Goal: Task Accomplishment & Management: Manage account settings

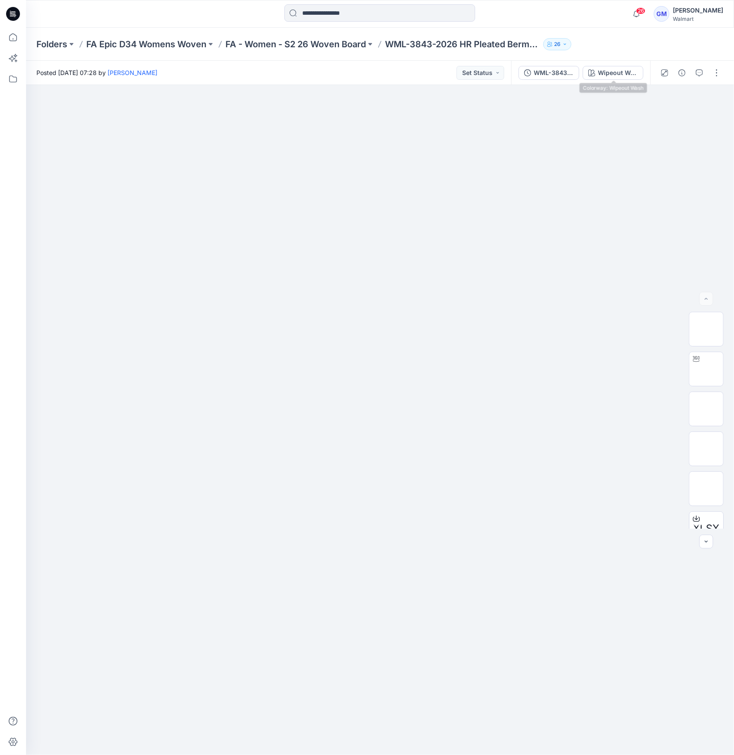
click at [613, 66] on button "Wipeout Wash" at bounding box center [613, 73] width 61 height 14
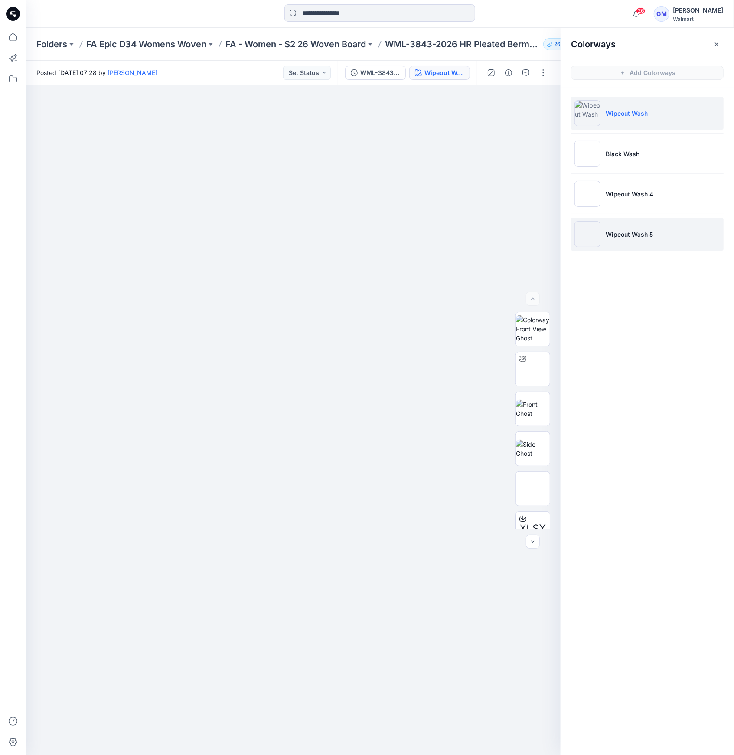
click at [661, 228] on li "Wipeout Wash 5" at bounding box center [647, 234] width 153 height 33
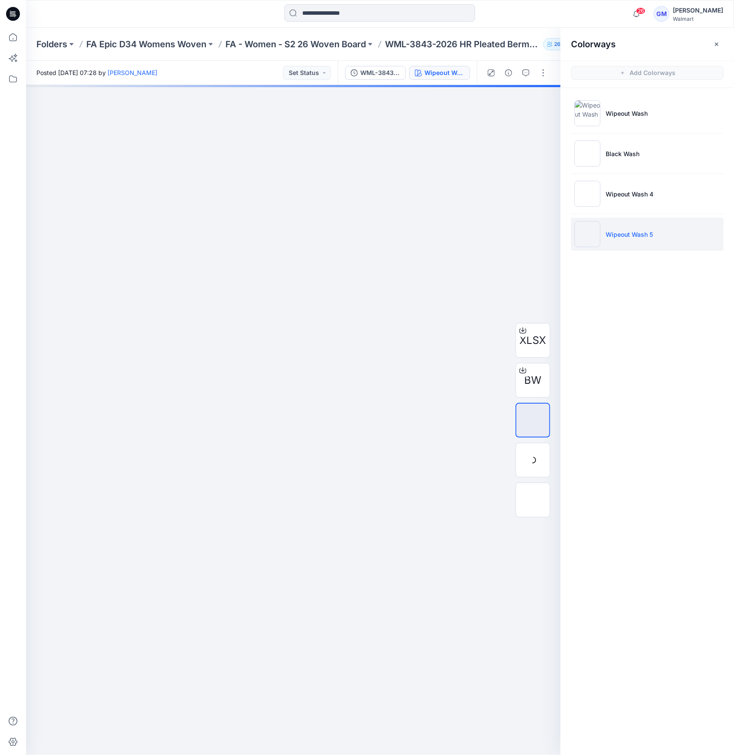
click at [593, 233] on img at bounding box center [587, 234] width 26 height 26
click at [533, 460] on img at bounding box center [533, 460] width 0 height 0
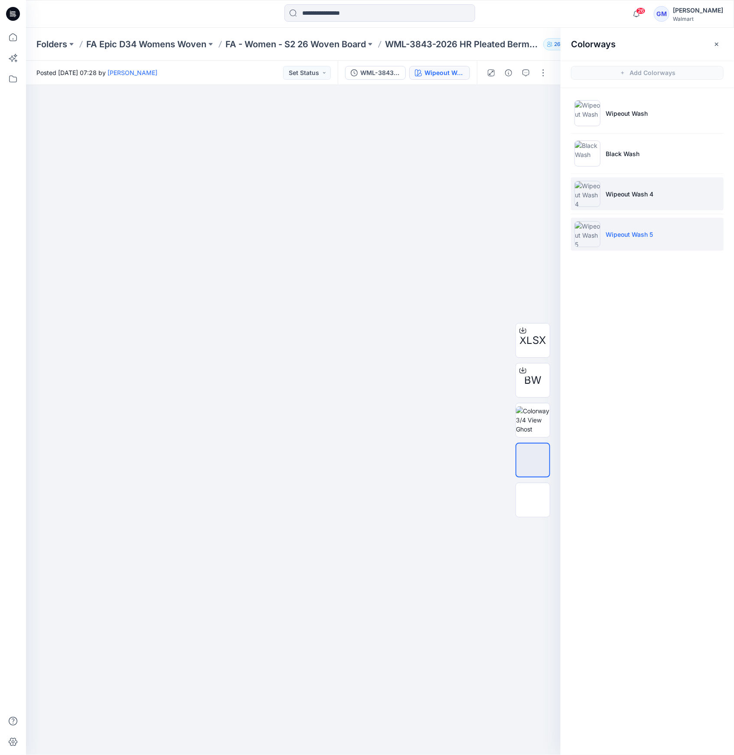
click at [582, 198] on img at bounding box center [587, 194] width 26 height 26
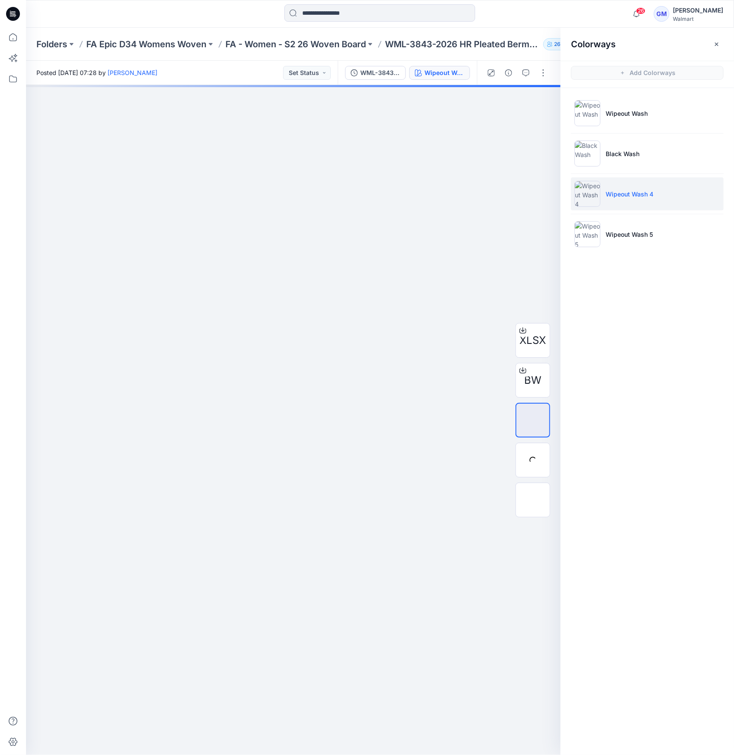
click at [588, 195] on img at bounding box center [587, 194] width 26 height 26
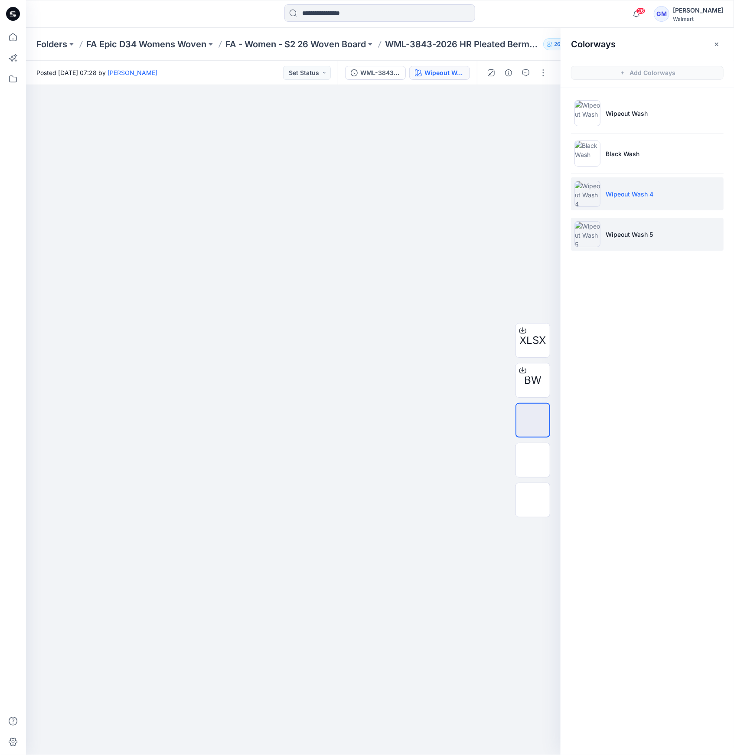
click at [588, 241] on img at bounding box center [587, 234] width 26 height 26
click at [547, 458] on img at bounding box center [533, 460] width 34 height 18
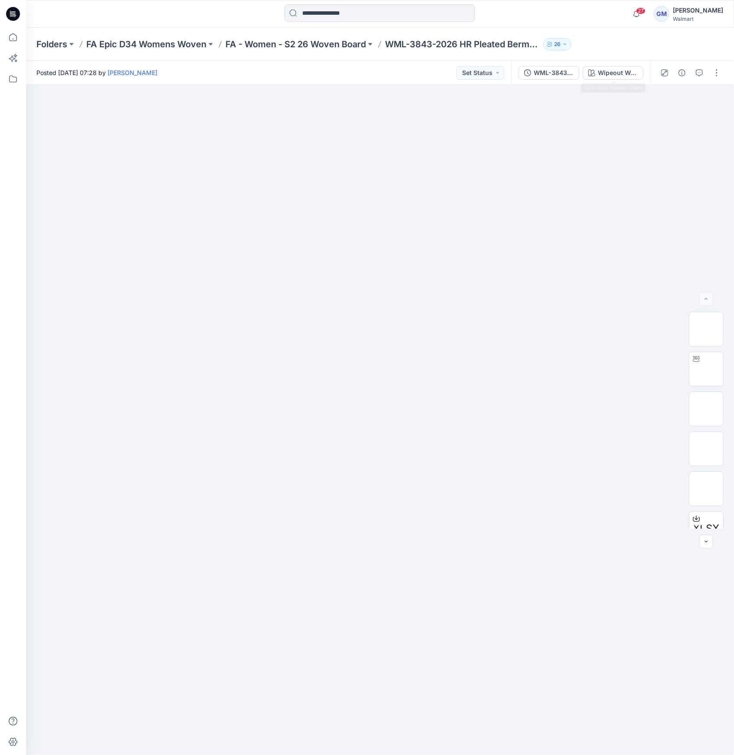
click at [609, 81] on div "WML-3843-2026_Rev1_HR Pleated Bermuda Short_Full Colorway Wipeout Wash" at bounding box center [580, 73] width 139 height 24
click at [622, 71] on div "Wipeout Wash" at bounding box center [618, 73] width 40 height 10
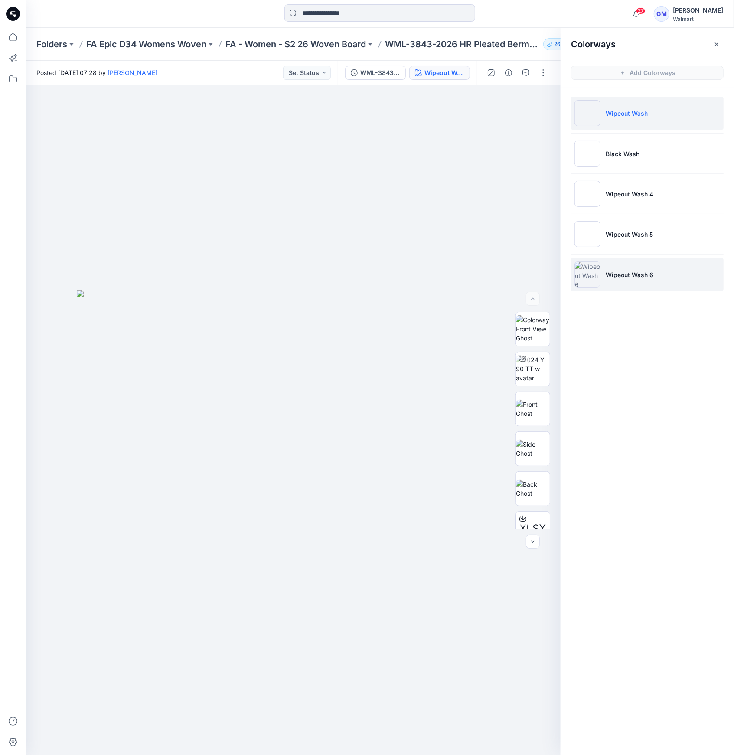
click at [607, 277] on p "Wipeout Wash 6" at bounding box center [630, 274] width 48 height 9
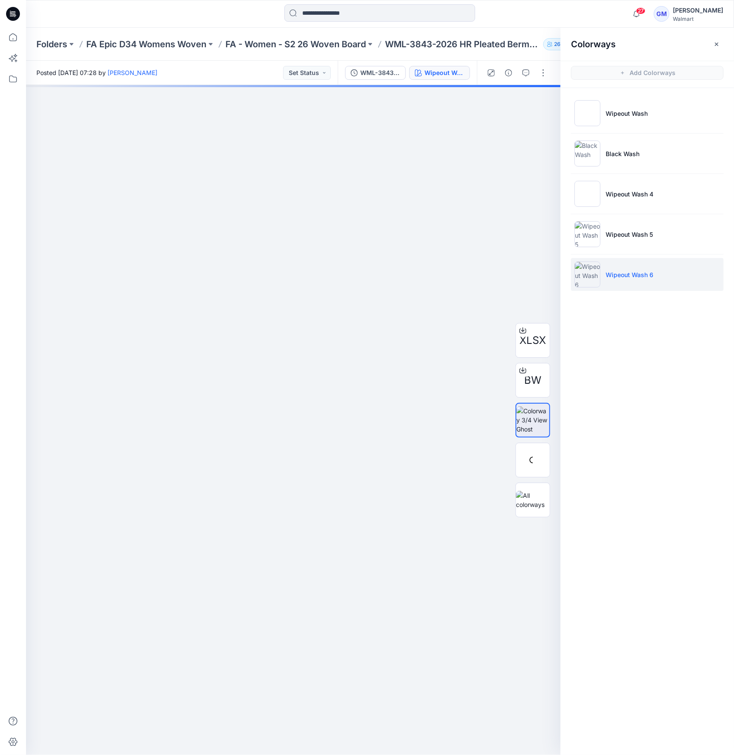
click at [591, 274] on img at bounding box center [587, 274] width 26 height 26
click at [538, 469] on img at bounding box center [533, 460] width 34 height 18
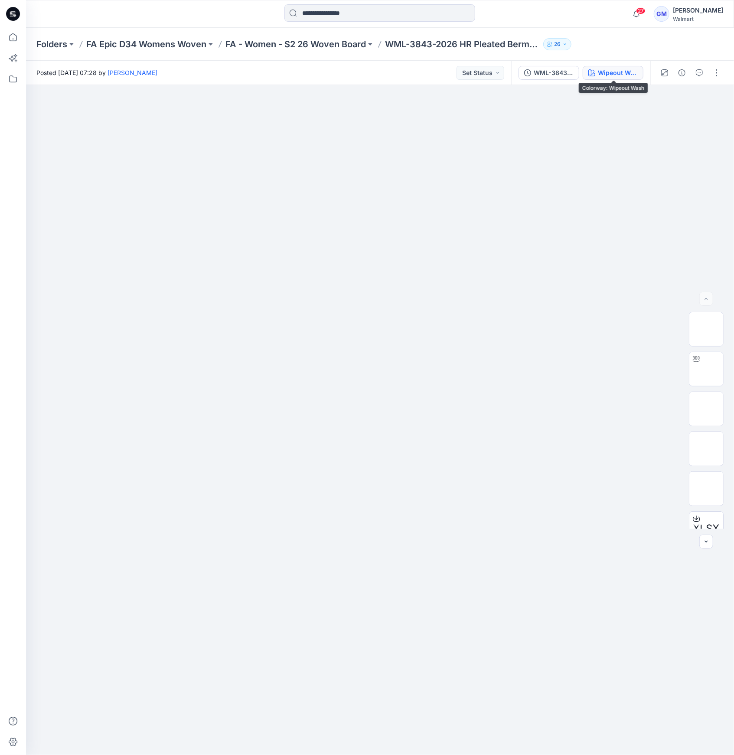
click at [623, 68] on div "Wipeout Wash" at bounding box center [618, 73] width 40 height 10
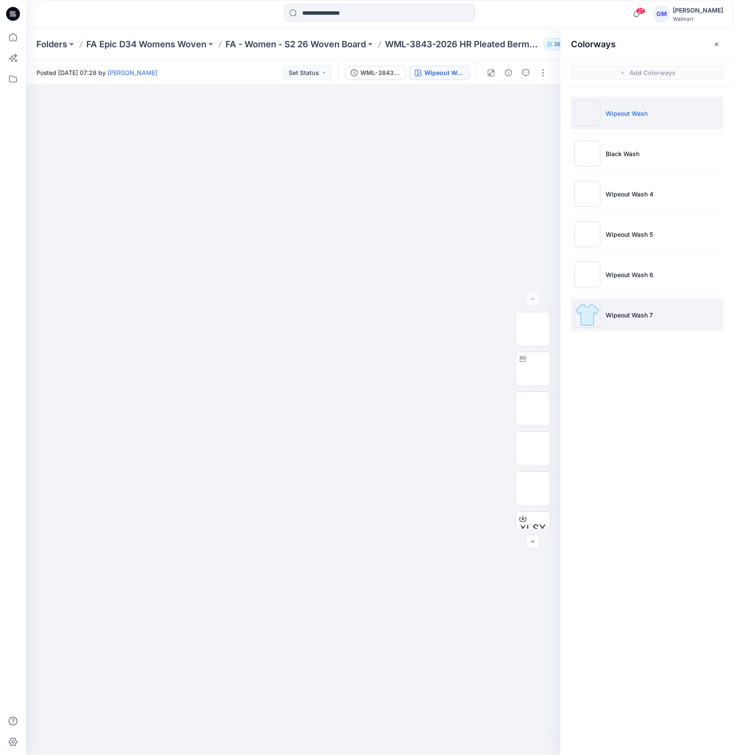
click at [621, 320] on li "Wipeout Wash 7" at bounding box center [647, 314] width 153 height 33
click at [564, 318] on ul "Wipeout Wash Black Wash Wipeout Wash 4 Wipeout Wash 5 Wipeout Wash 6 Wipeout Wa…" at bounding box center [646, 214] width 173 height 252
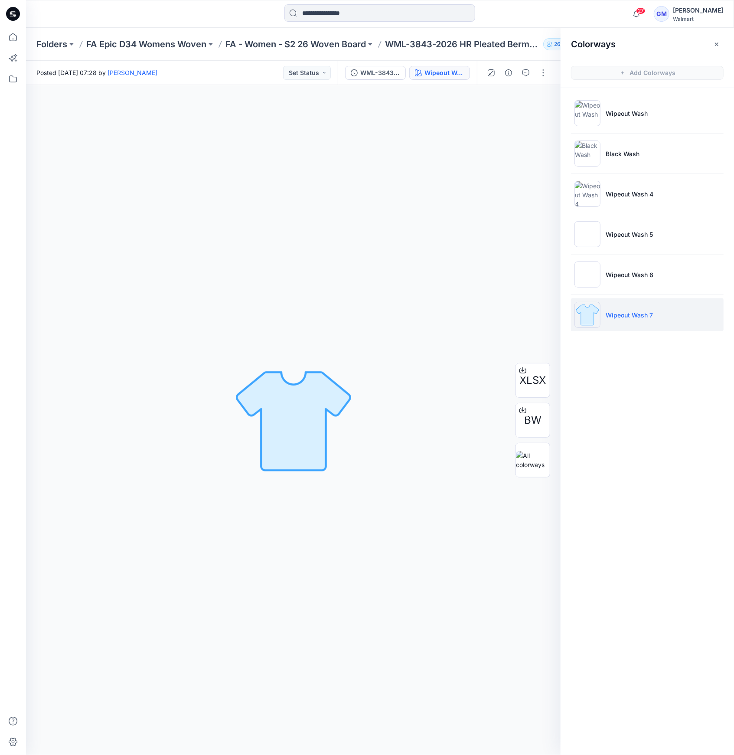
click at [577, 317] on img at bounding box center [587, 315] width 26 height 26
click at [582, 321] on img at bounding box center [587, 315] width 26 height 26
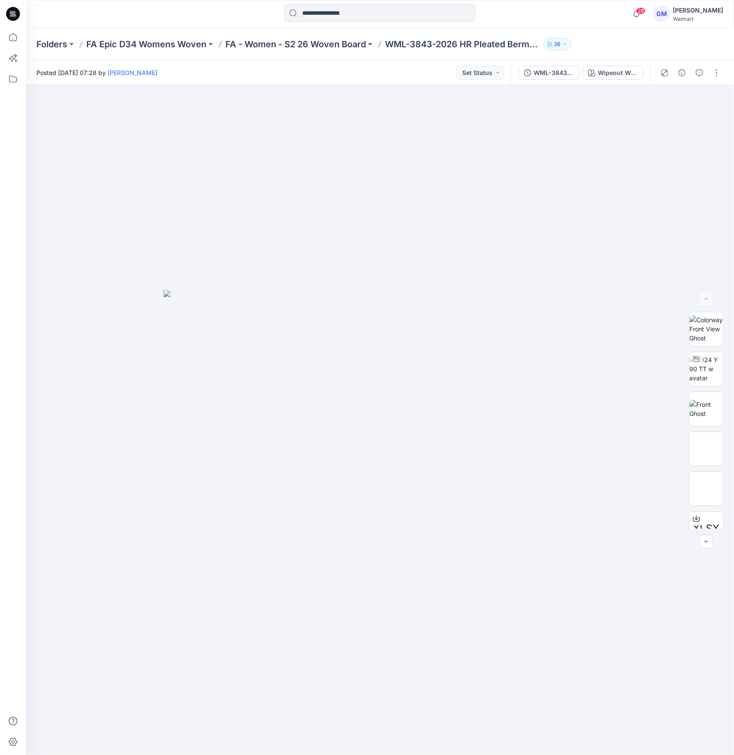
click at [615, 59] on div "Folders FA Epic D34 Womens Woven FA - Women - S2 26 Woven Board WML-3843-2026 H…" at bounding box center [380, 44] width 708 height 33
click at [609, 68] on div "Wipeout Wash" at bounding box center [618, 73] width 40 height 10
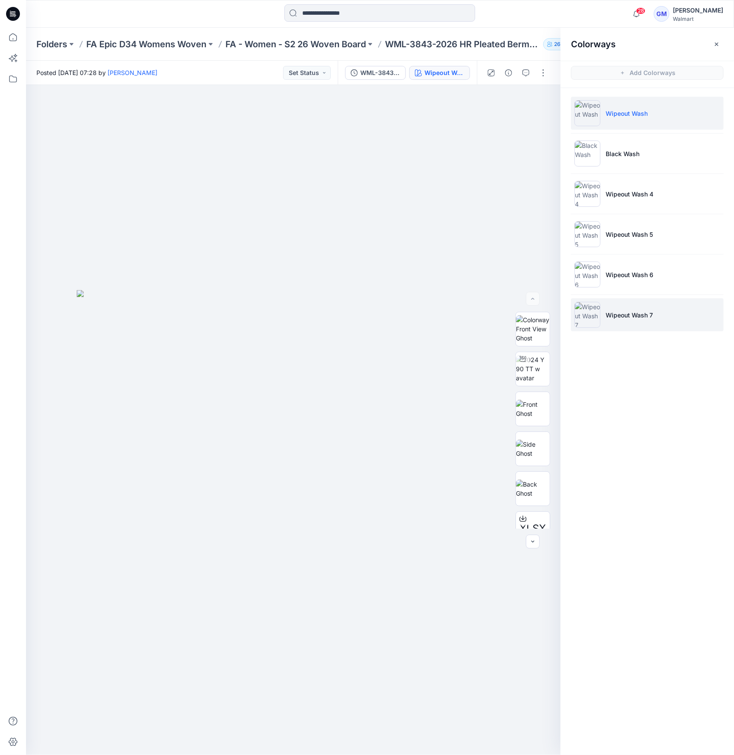
click at [586, 315] on img at bounding box center [587, 315] width 26 height 26
click at [587, 315] on img at bounding box center [587, 315] width 26 height 26
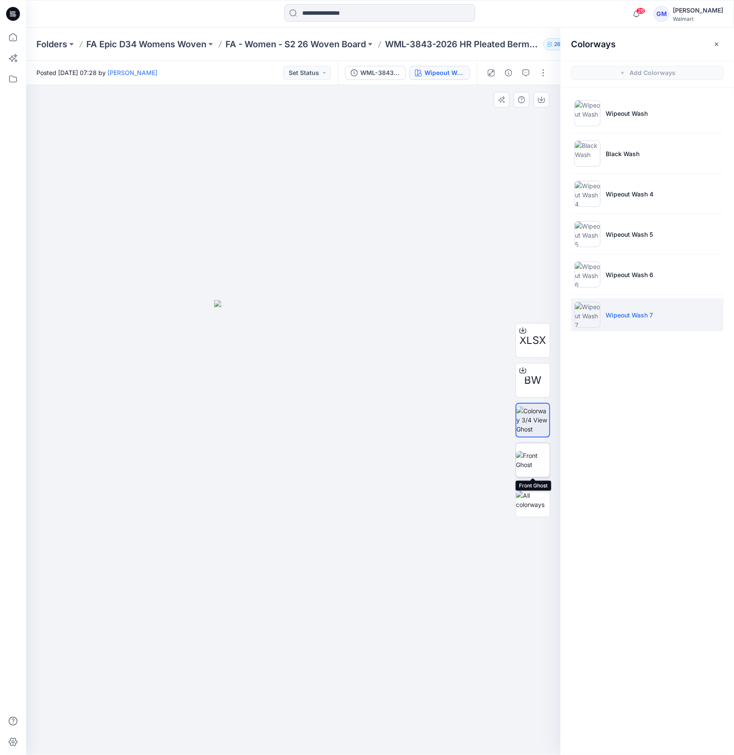
click at [535, 469] on img at bounding box center [533, 460] width 34 height 18
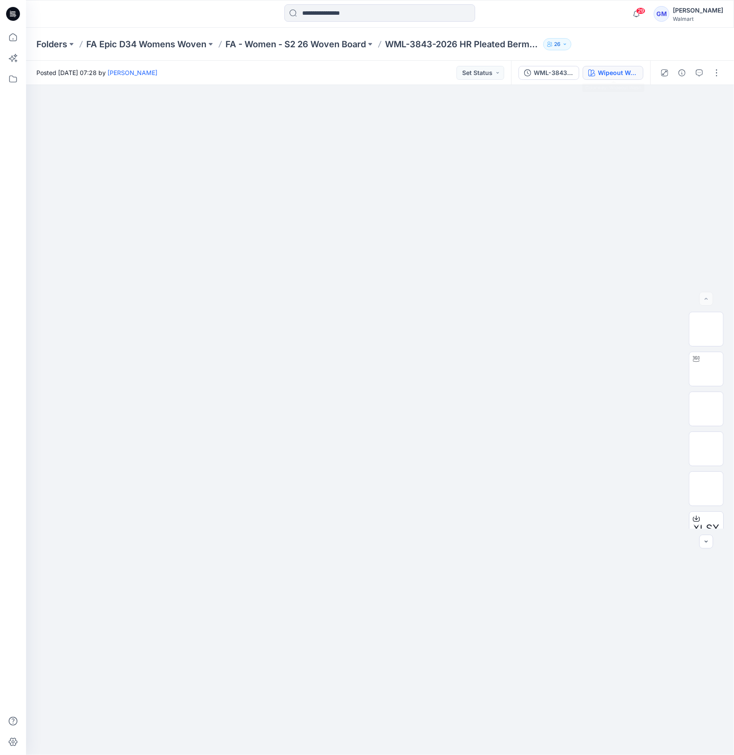
click at [606, 76] on div "Wipeout Wash" at bounding box center [618, 73] width 40 height 10
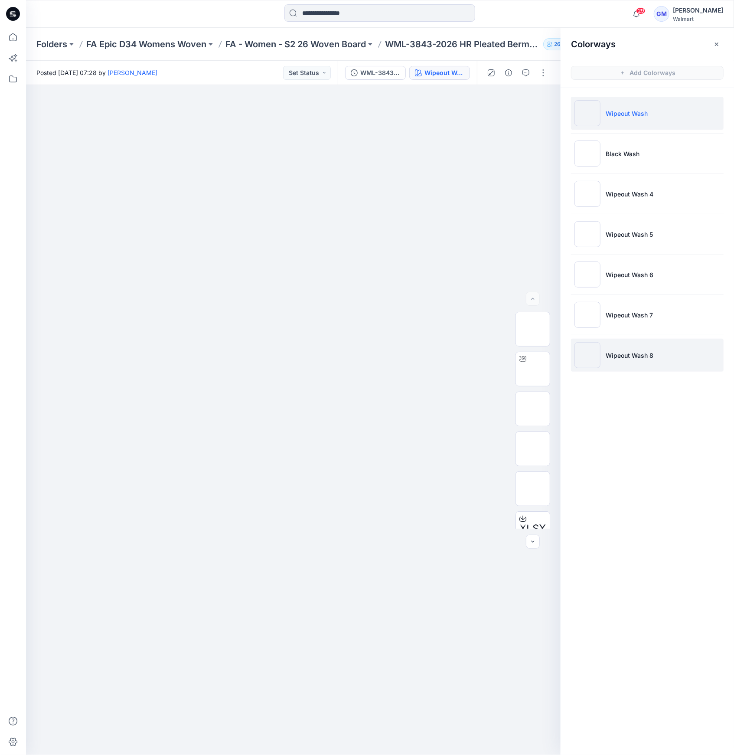
click at [598, 360] on img at bounding box center [587, 355] width 26 height 26
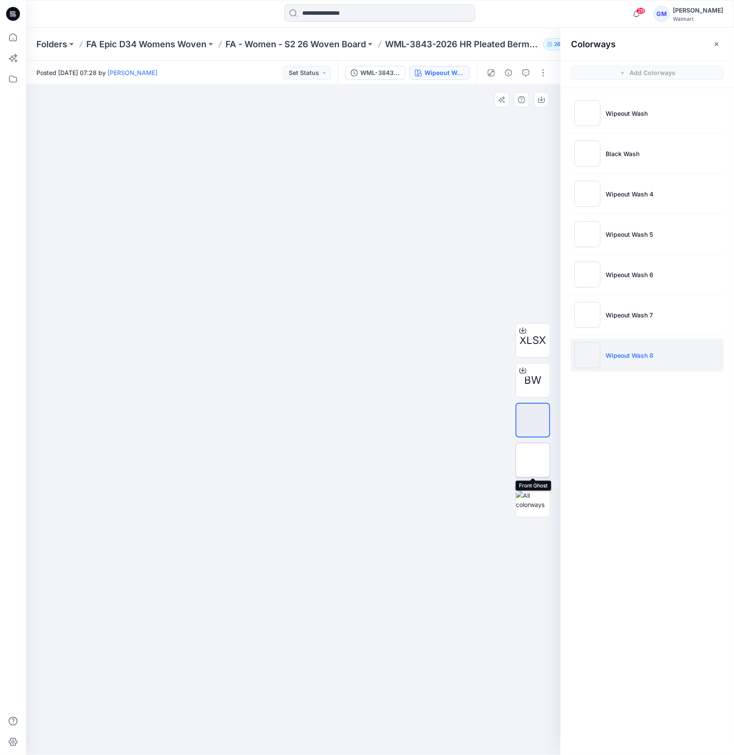
click at [533, 460] on img at bounding box center [533, 460] width 0 height 0
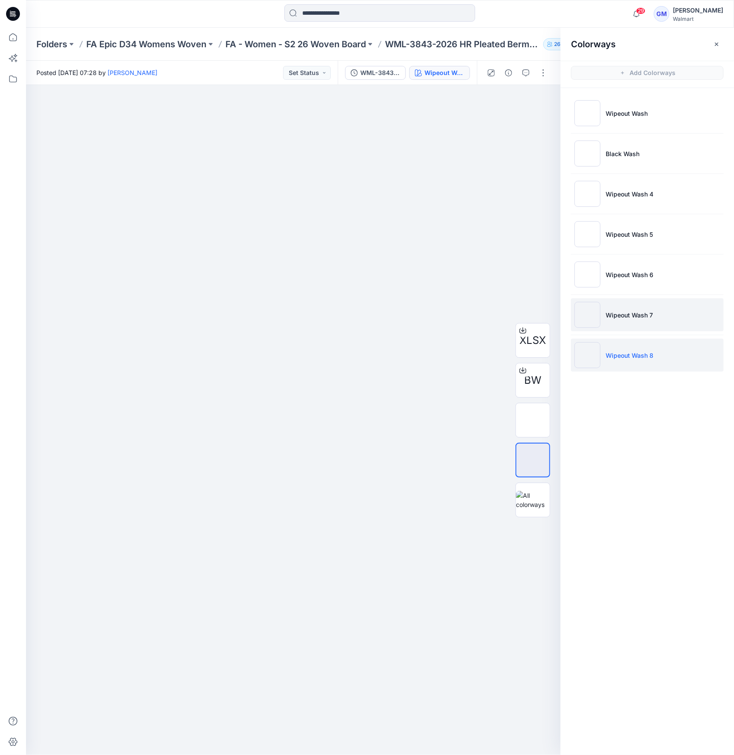
click at [608, 311] on p "Wipeout Wash 7" at bounding box center [629, 314] width 47 height 9
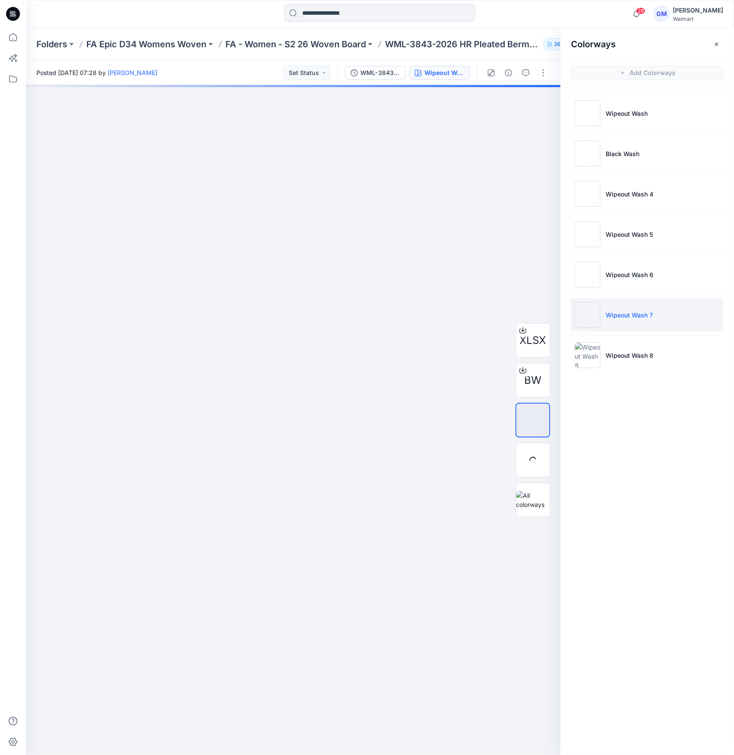
click at [593, 313] on img at bounding box center [587, 315] width 26 height 26
click at [533, 460] on img at bounding box center [533, 460] width 0 height 0
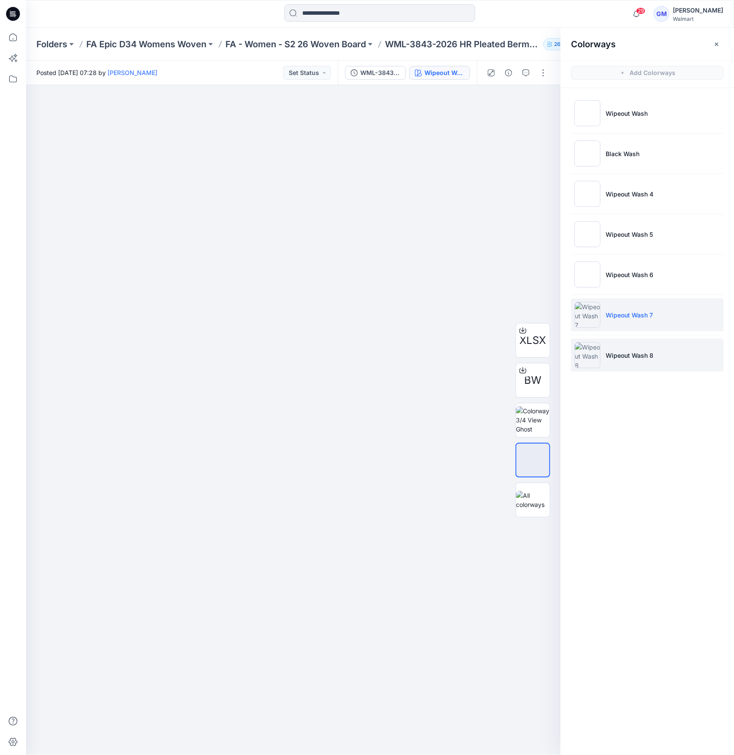
click at [596, 351] on img at bounding box center [587, 355] width 26 height 26
click at [590, 350] on img at bounding box center [587, 355] width 26 height 26
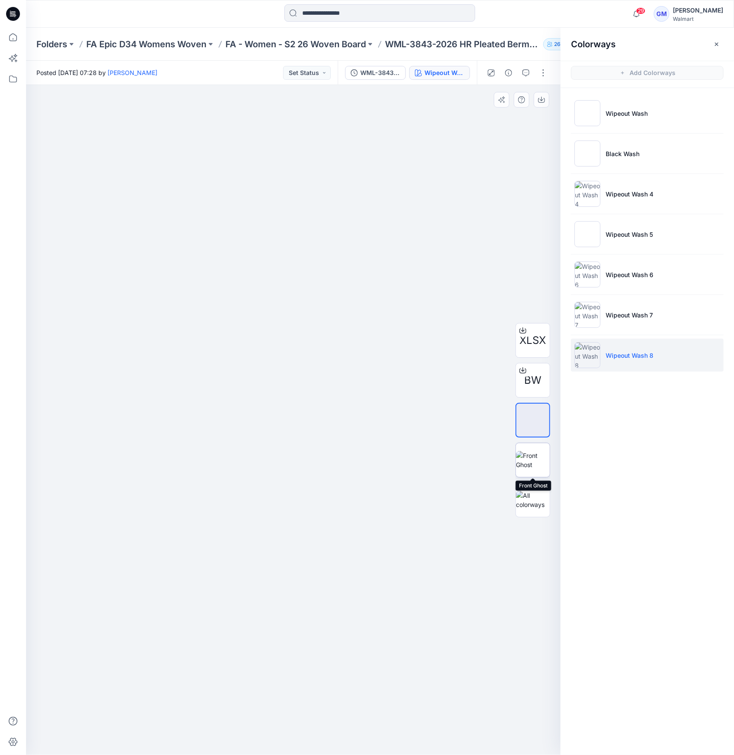
click at [531, 460] on img at bounding box center [533, 460] width 34 height 18
click at [546, 71] on button "button" at bounding box center [543, 73] width 14 height 14
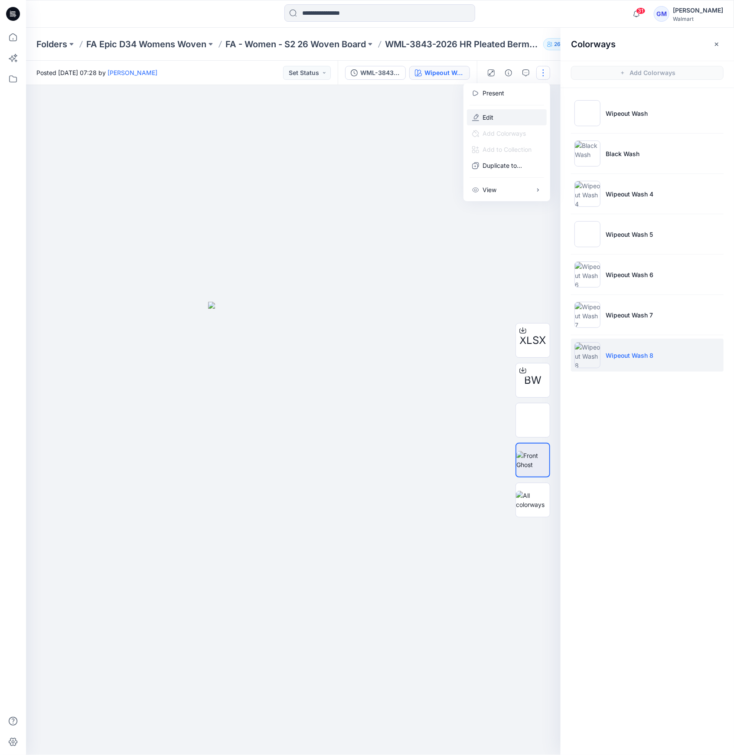
click at [505, 111] on button "Edit" at bounding box center [507, 117] width 80 height 16
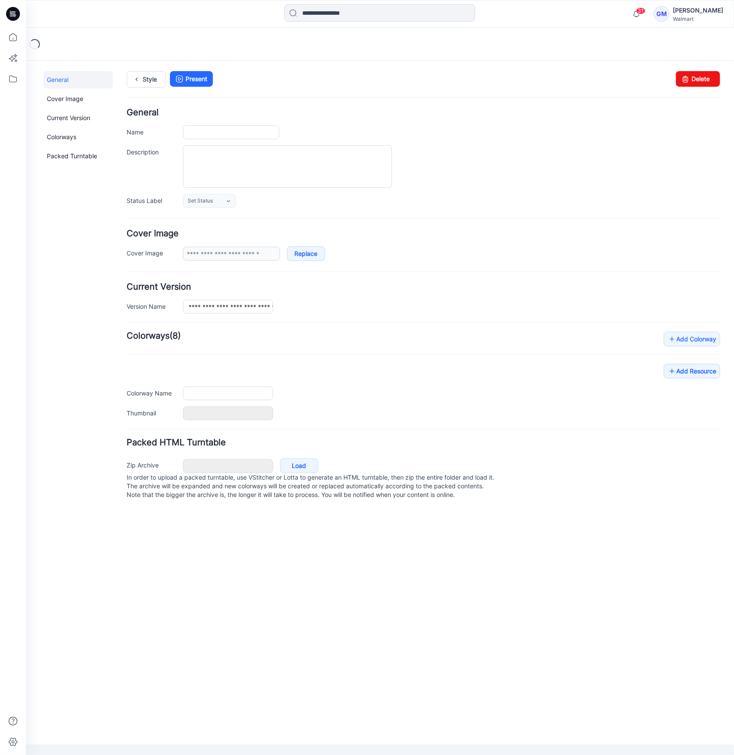
type input "**********"
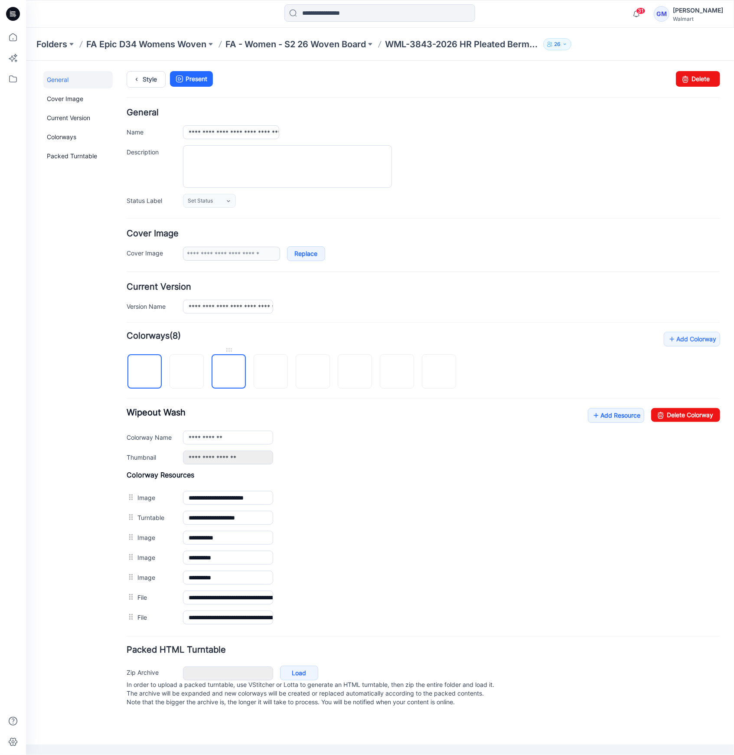
click at [228, 371] on img at bounding box center [228, 371] width 0 height 0
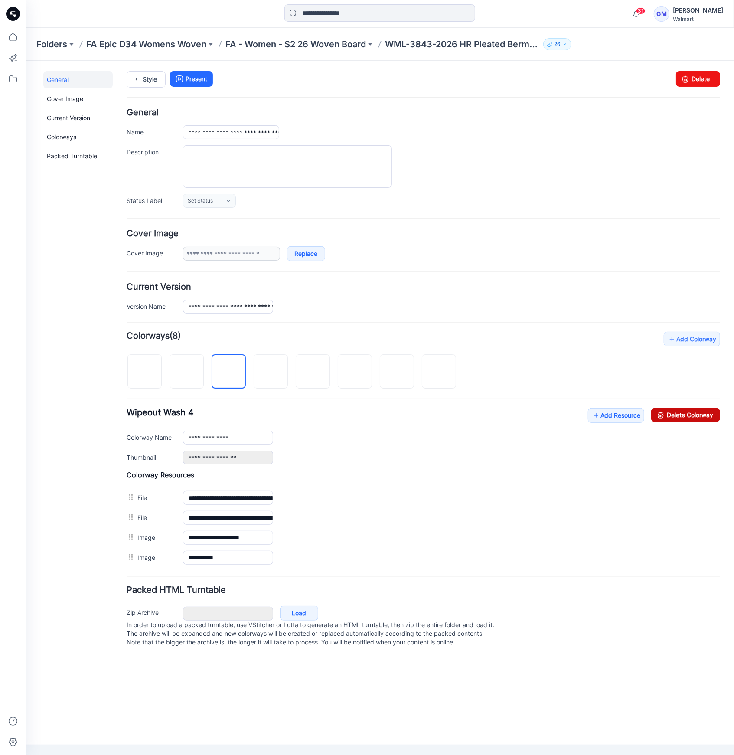
click at [685, 412] on link "Delete Colorway" at bounding box center [685, 414] width 69 height 14
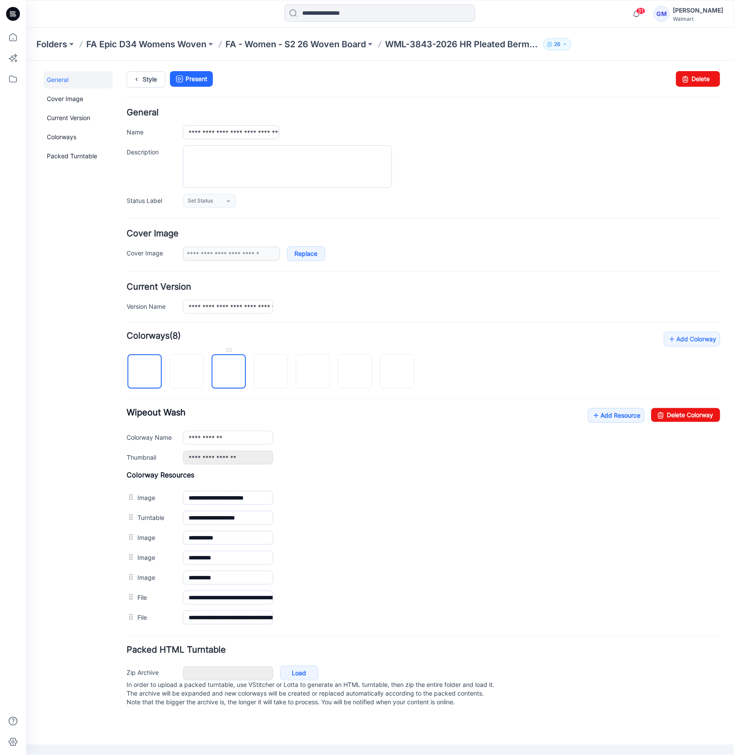
click at [228, 371] on img at bounding box center [228, 371] width 0 height 0
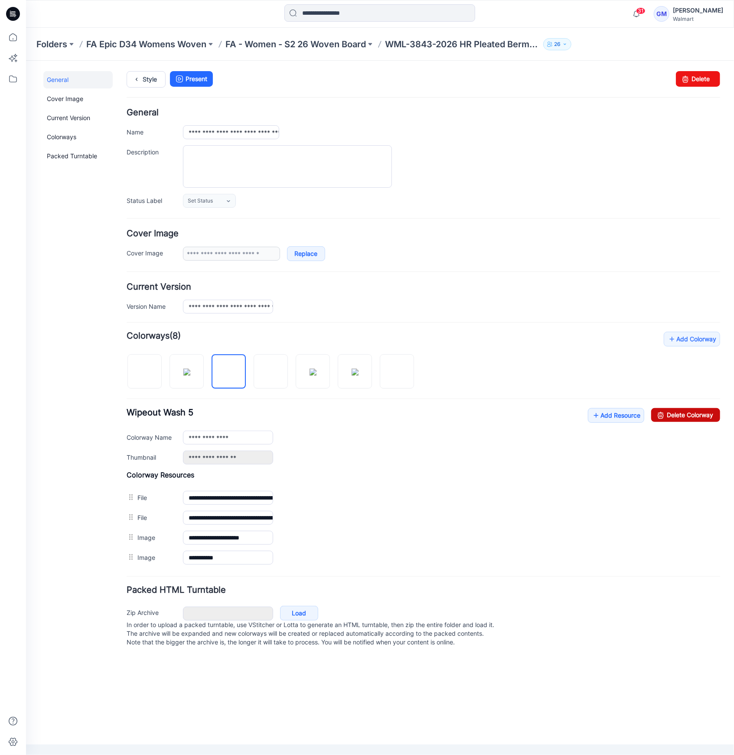
click at [690, 413] on link "Delete Colorway" at bounding box center [685, 414] width 69 height 14
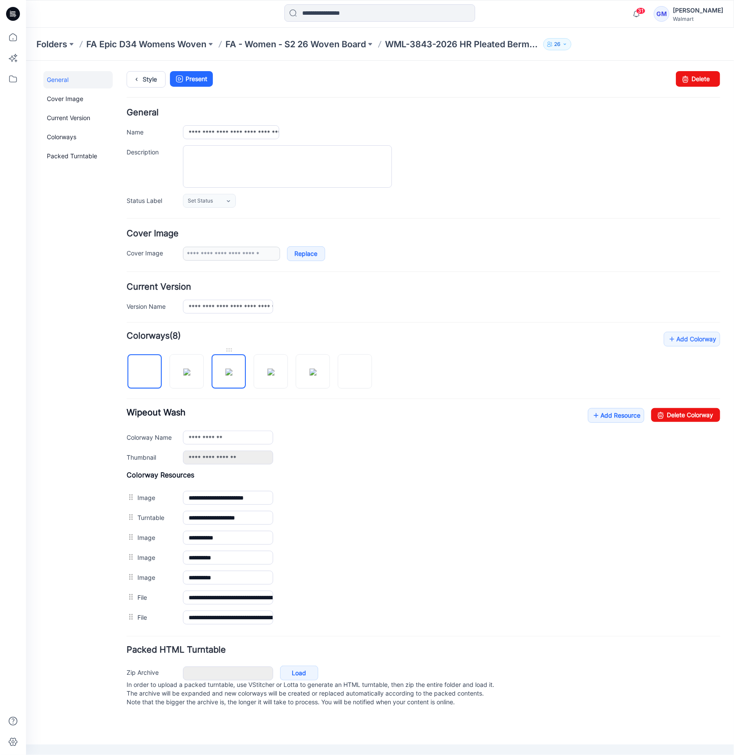
click at [226, 375] on img at bounding box center [228, 371] width 7 height 7
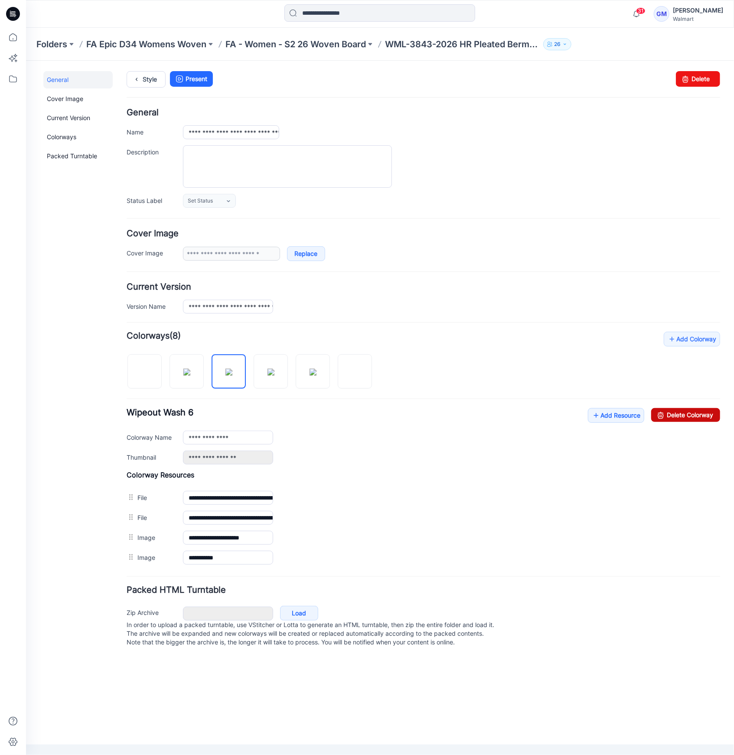
click at [680, 417] on link "Delete Colorway" at bounding box center [685, 414] width 69 height 14
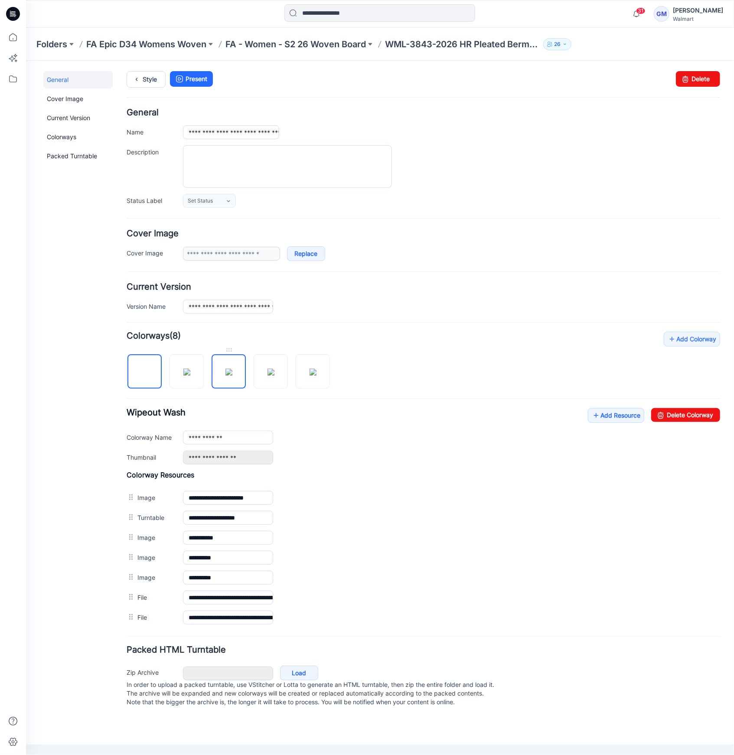
click at [225, 371] on img at bounding box center [228, 371] width 7 height 7
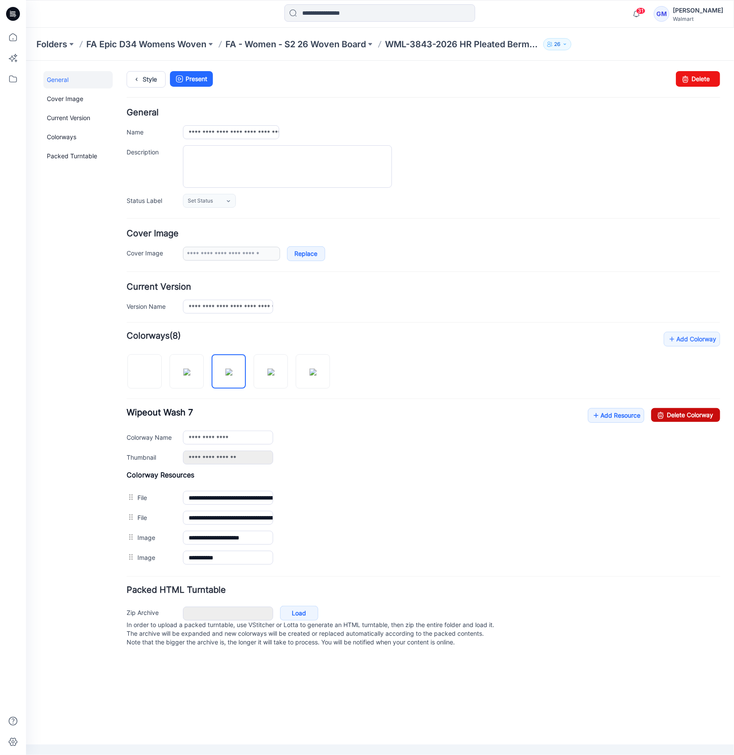
drag, startPoint x: 716, startPoint y: 417, endPoint x: 455, endPoint y: 111, distance: 402.8
click at [716, 417] on link "Delete Colorway" at bounding box center [685, 414] width 69 height 14
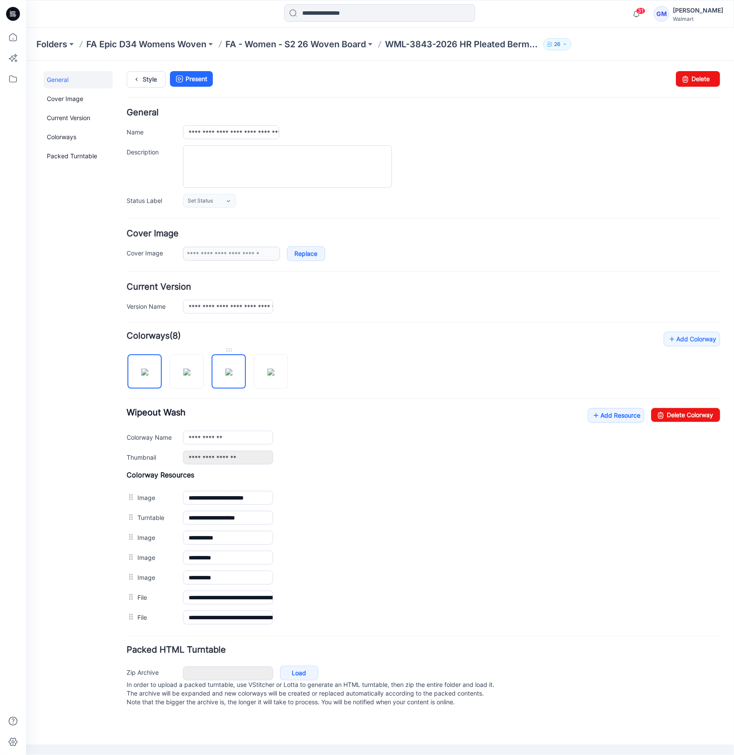
click at [232, 373] on img at bounding box center [228, 371] width 7 height 7
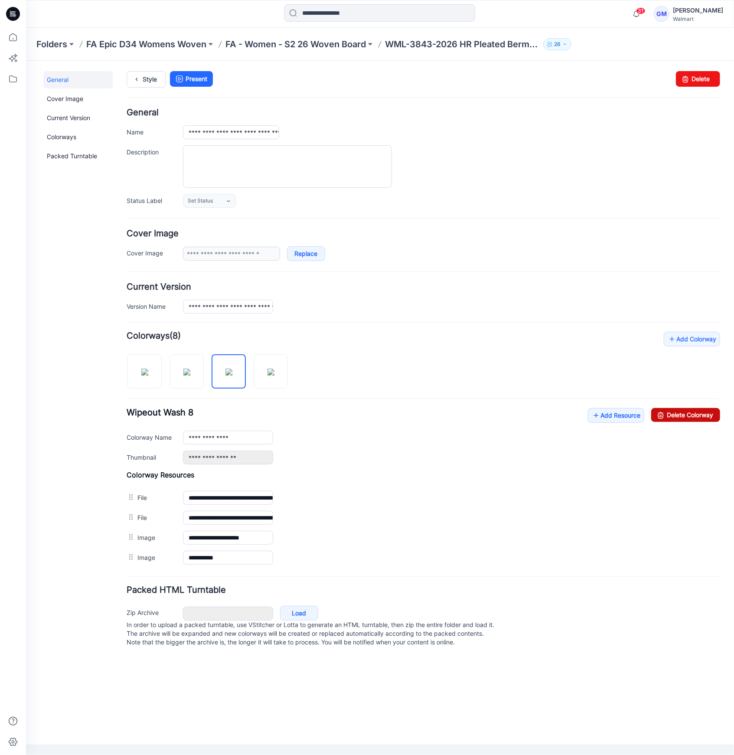
click at [695, 410] on link "Delete Colorway" at bounding box center [685, 414] width 69 height 14
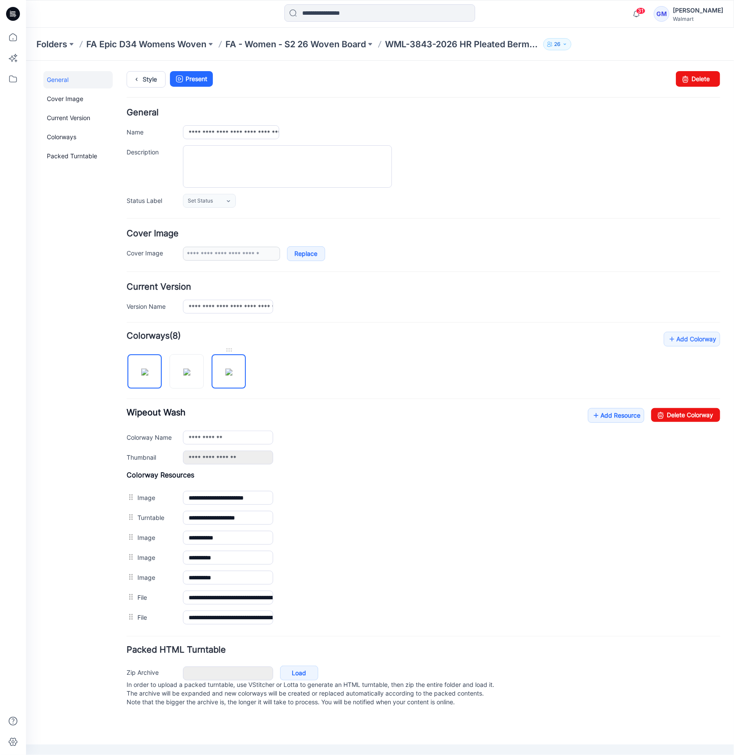
click at [231, 375] on img at bounding box center [228, 371] width 7 height 7
type input "**********"
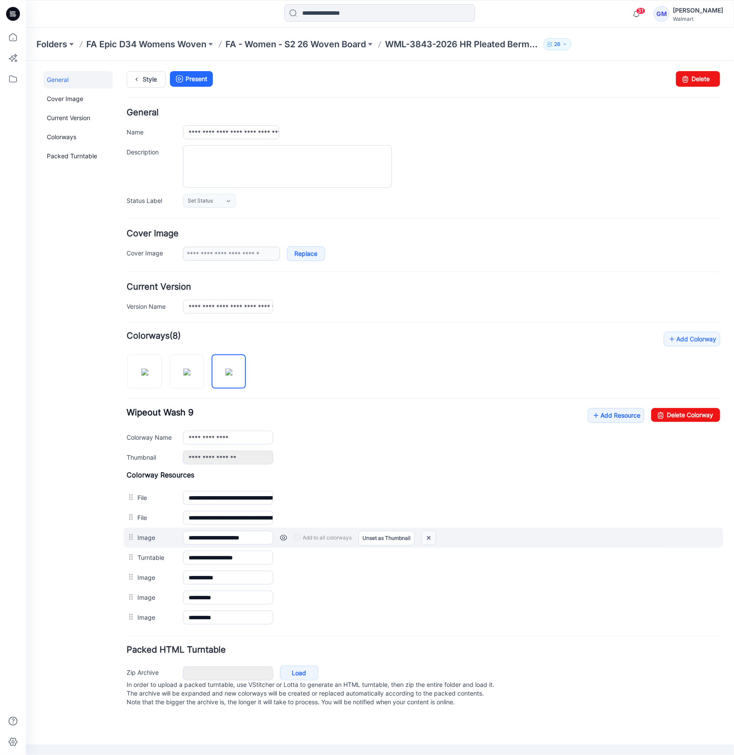
drag, startPoint x: 426, startPoint y: 535, endPoint x: 436, endPoint y: 108, distance: 427.1
click at [426, 535] on img at bounding box center [428, 537] width 14 height 14
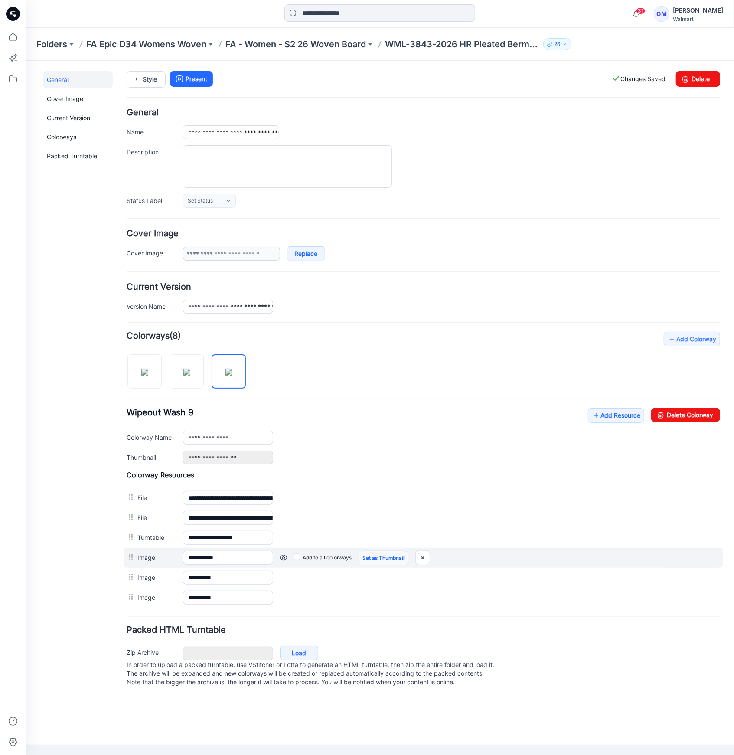
click at [384, 554] on link "Set as Thumbnail" at bounding box center [383, 557] width 50 height 15
type input "**********"
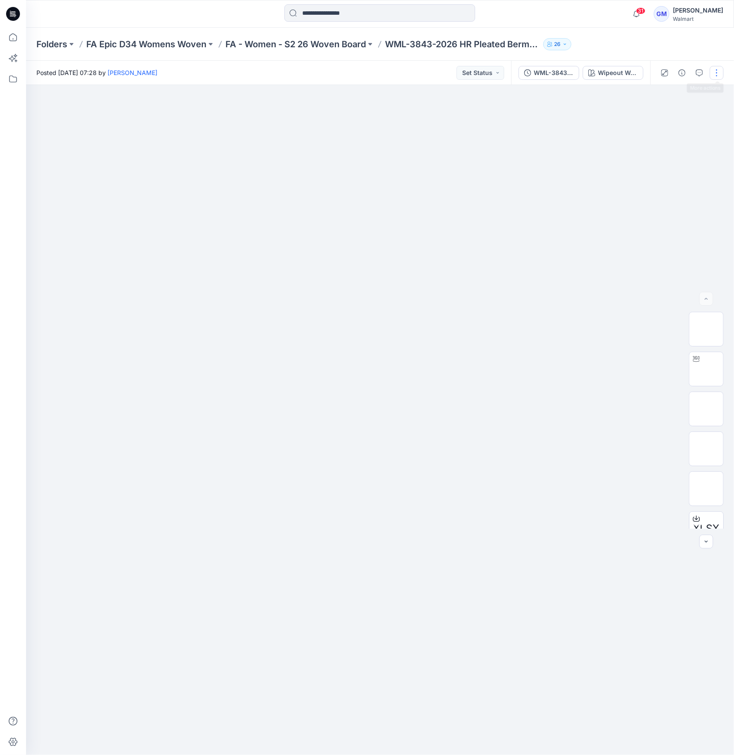
click at [713, 74] on button "button" at bounding box center [717, 73] width 14 height 14
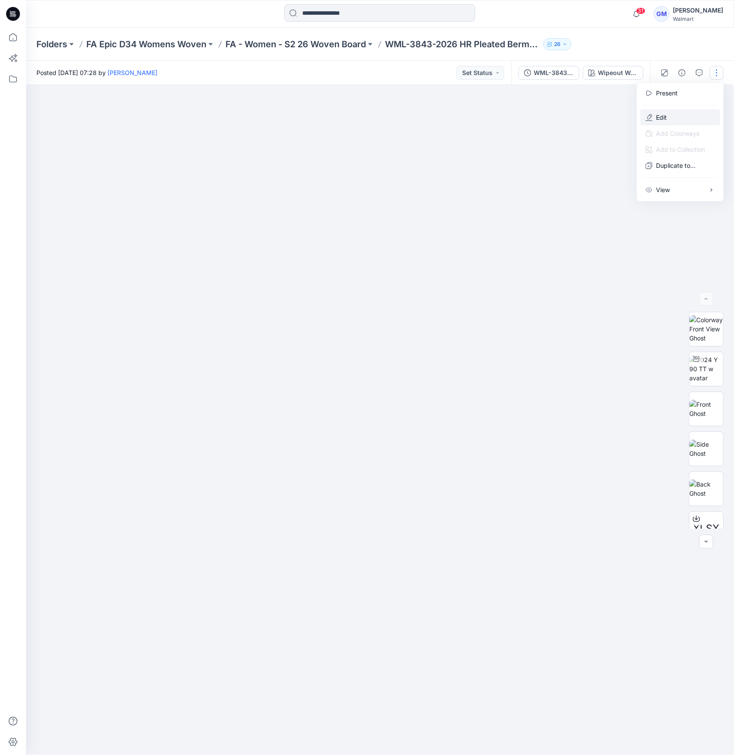
click at [677, 117] on button "Edit" at bounding box center [680, 117] width 80 height 16
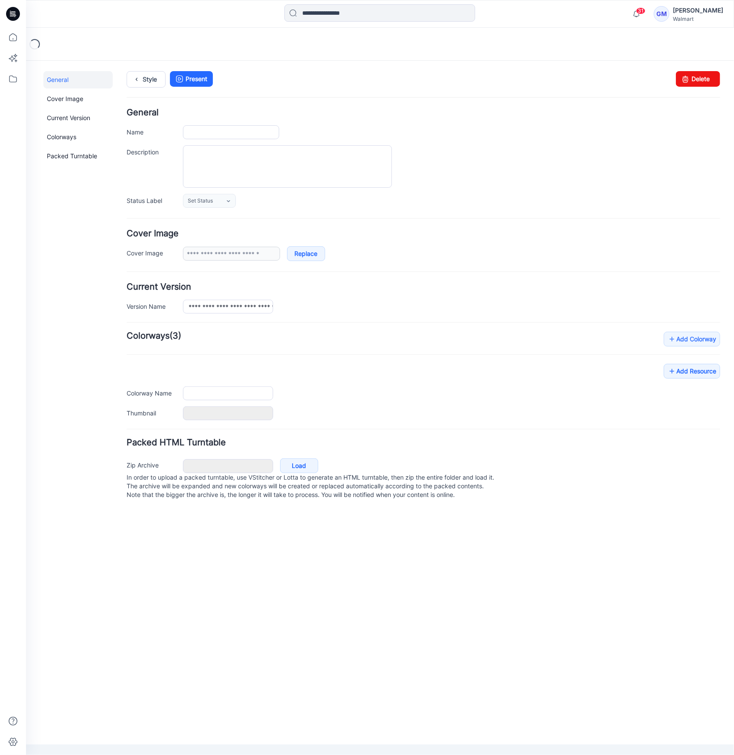
type input "**********"
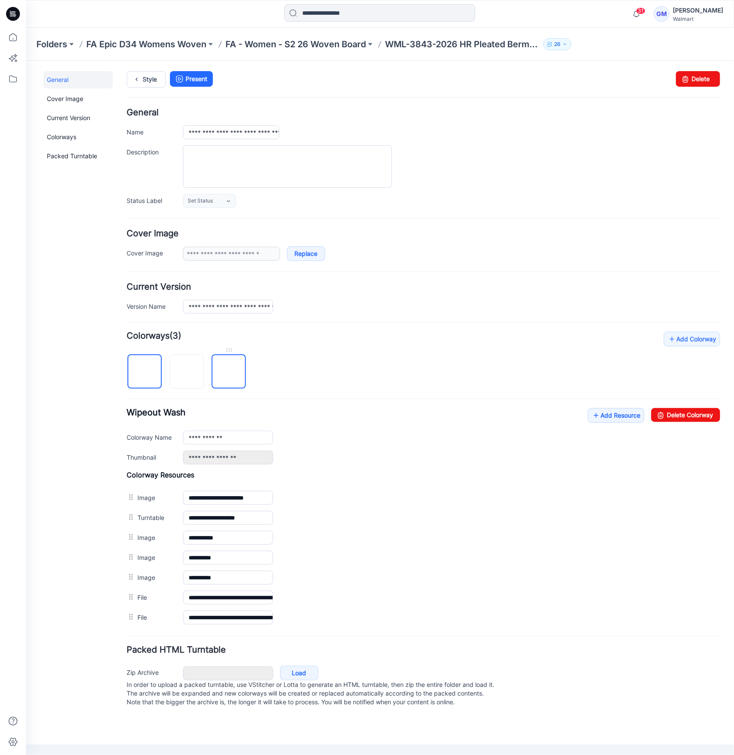
click at [228, 371] on img at bounding box center [228, 371] width 0 height 0
type input "**********"
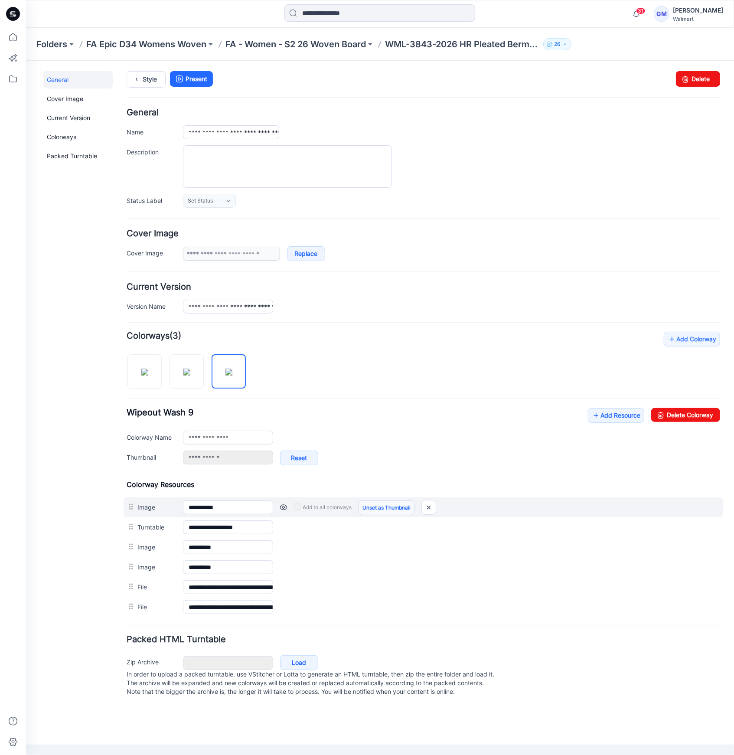
click at [395, 504] on link "Unset as Thumbnail" at bounding box center [386, 507] width 56 height 15
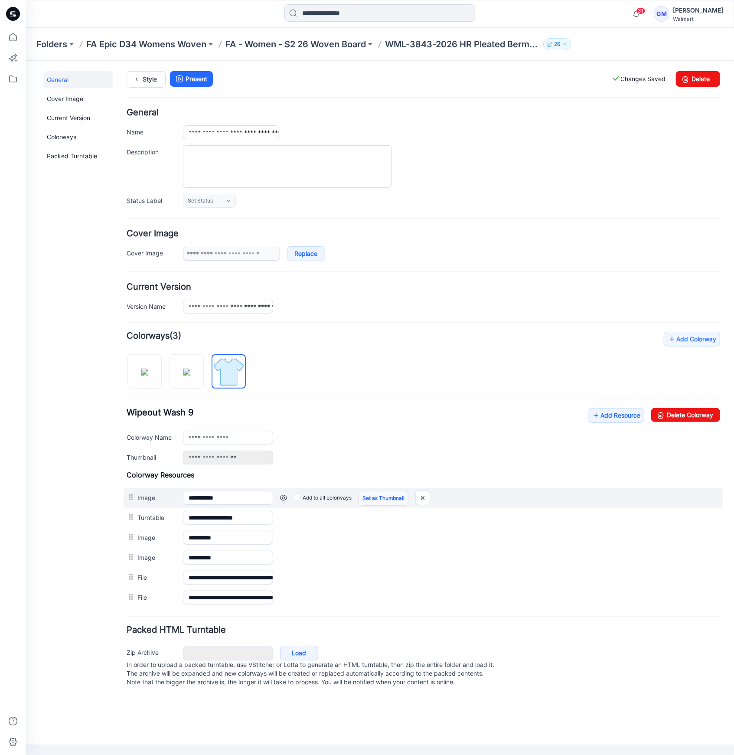
click at [400, 500] on link "Set as Thumbnail" at bounding box center [383, 497] width 50 height 15
type input "**********"
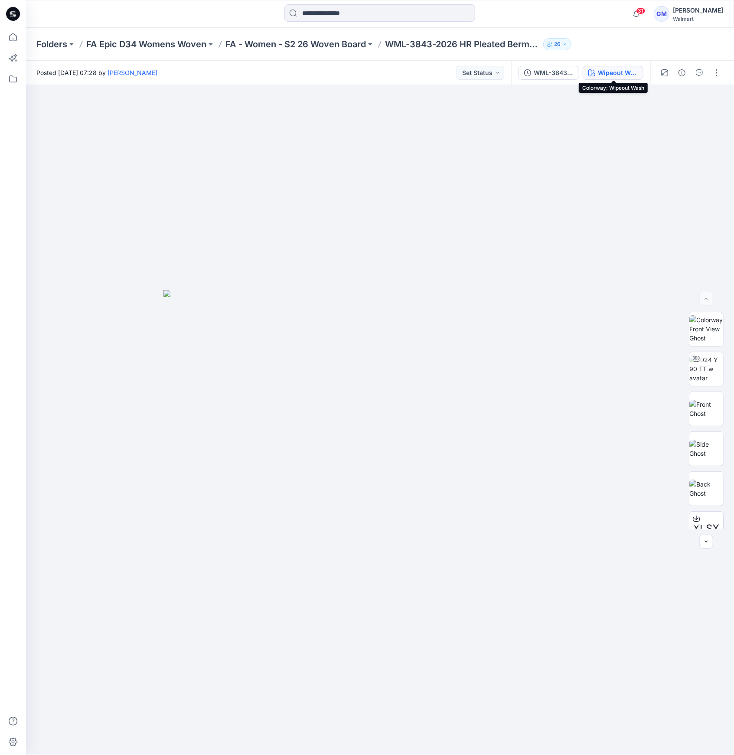
click at [618, 71] on div "Wipeout Wash" at bounding box center [618, 73] width 40 height 10
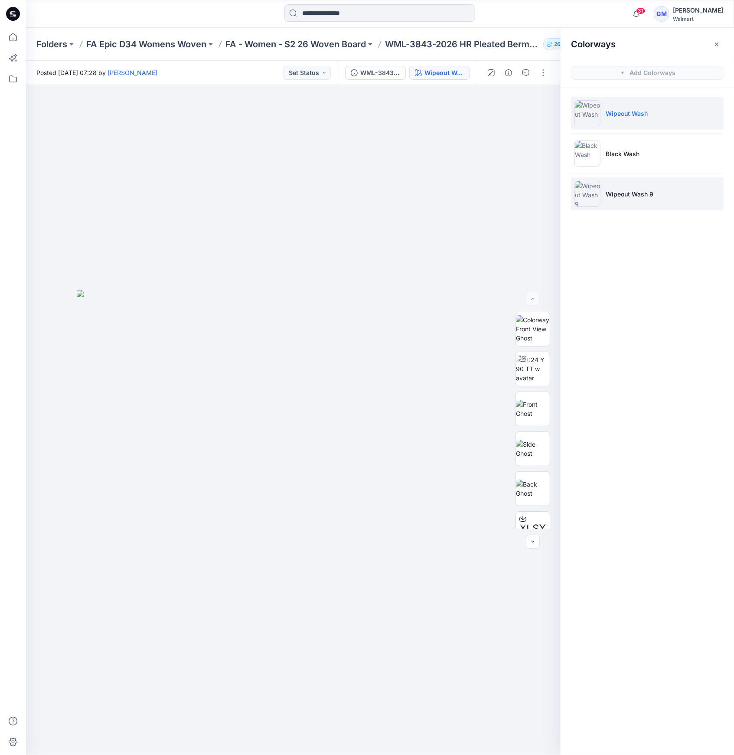
click at [611, 192] on p "Wipeout Wash 9" at bounding box center [630, 193] width 48 height 9
click at [357, 47] on p "FA - Women - S2 26 Woven Board" at bounding box center [295, 44] width 140 height 12
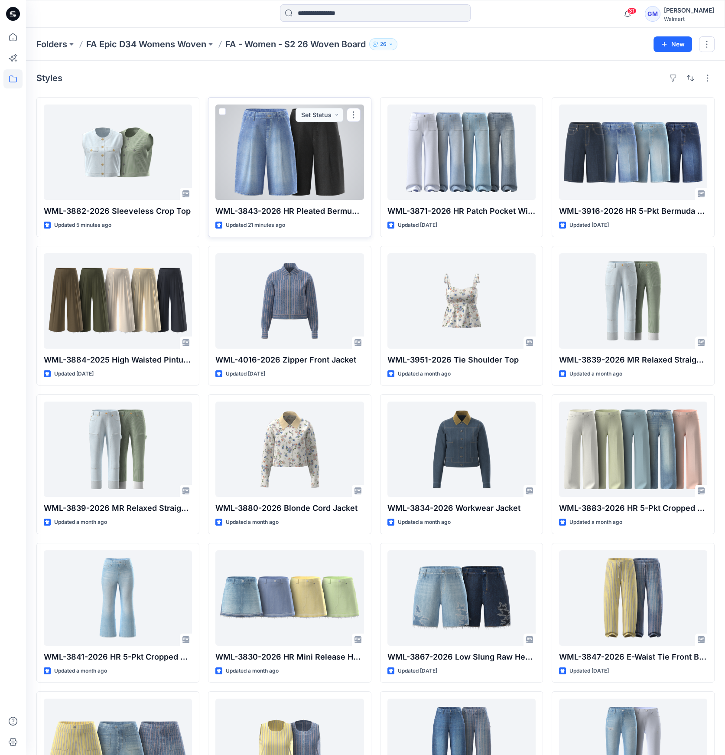
click at [299, 179] on div at bounding box center [289, 151] width 148 height 95
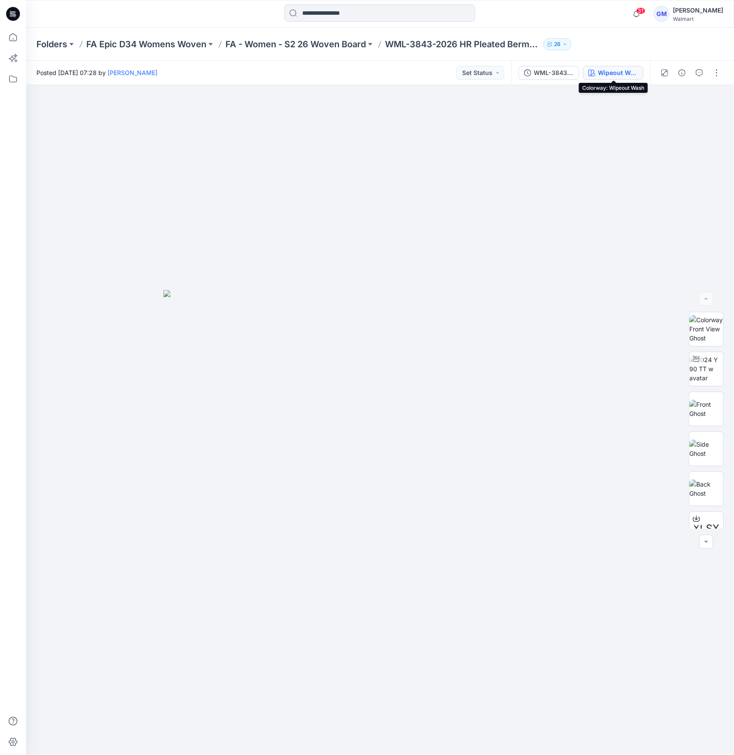
click at [612, 75] on div "Wipeout Wash" at bounding box center [618, 73] width 40 height 10
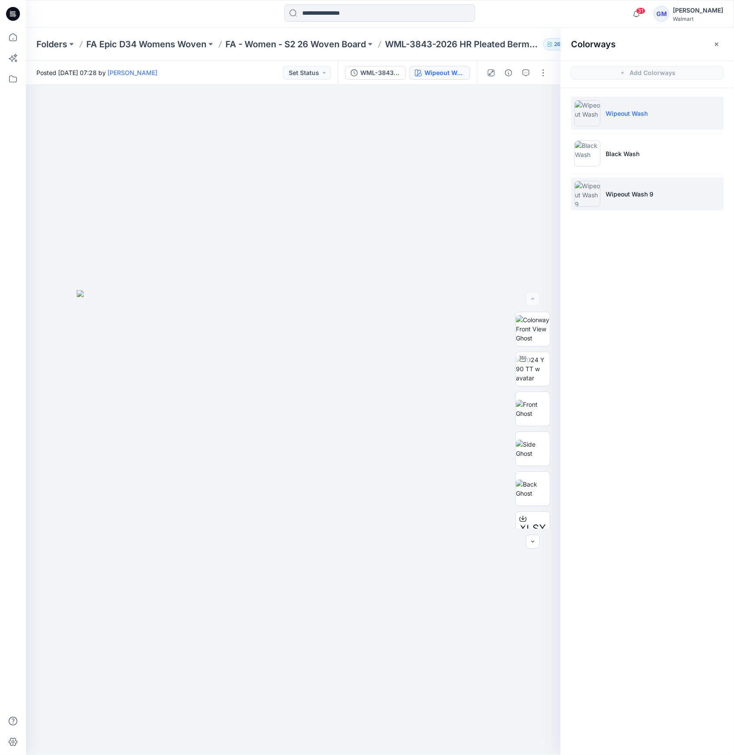
click at [595, 194] on img at bounding box center [587, 194] width 26 height 26
click at [590, 195] on img at bounding box center [587, 194] width 26 height 26
click at [579, 100] on img at bounding box center [587, 113] width 26 height 26
click at [598, 184] on img at bounding box center [587, 194] width 26 height 26
click at [306, 46] on p "FA - Women - S2 26 Woven Board" at bounding box center [295, 44] width 140 height 12
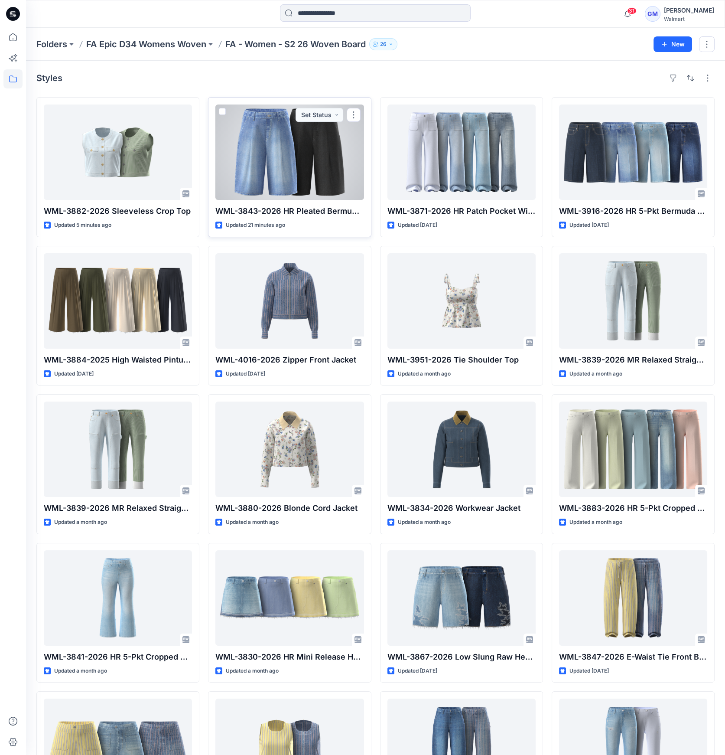
click at [320, 163] on div at bounding box center [289, 151] width 148 height 95
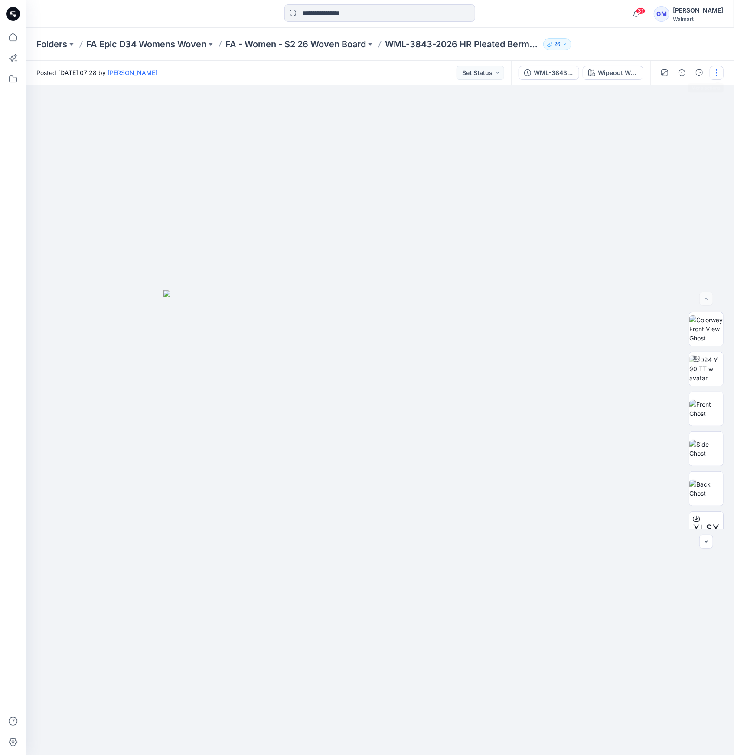
click at [713, 66] on button "button" at bounding box center [717, 73] width 14 height 14
click at [682, 112] on button "Edit" at bounding box center [680, 117] width 80 height 16
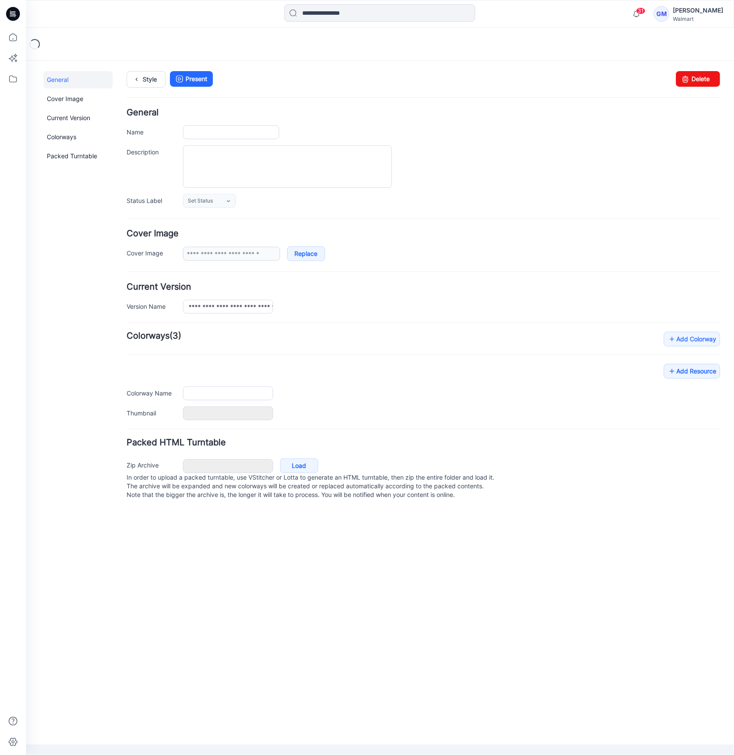
type input "**********"
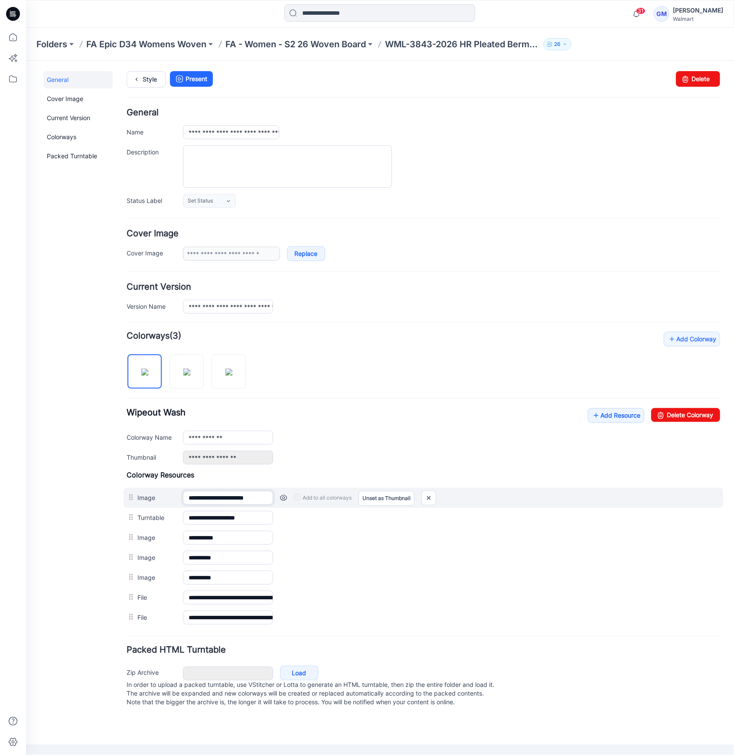
click at [209, 493] on input "**********" at bounding box center [227, 497] width 90 height 14
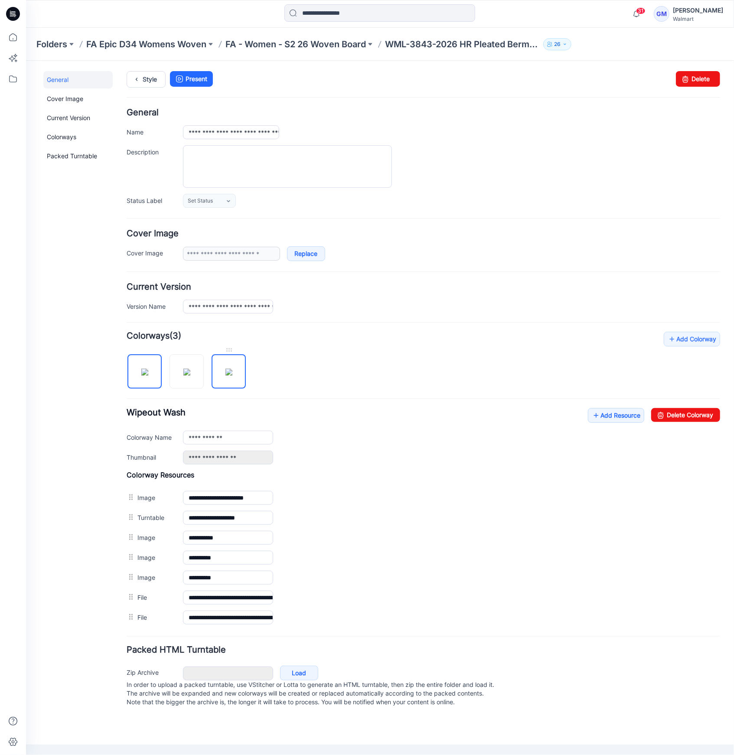
click at [229, 375] on img at bounding box center [228, 371] width 7 height 7
type input "**********"
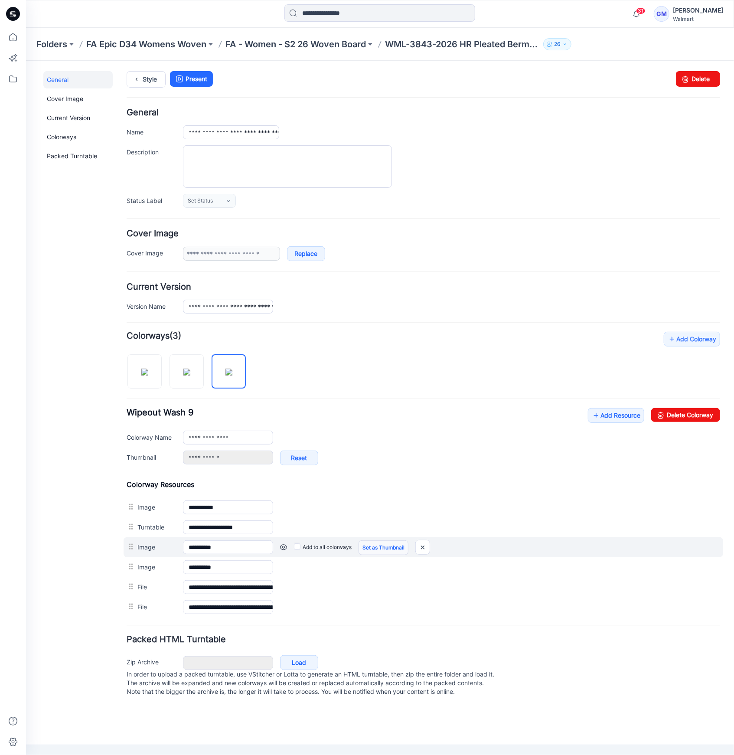
click at [384, 547] on link "Set as Thumbnail" at bounding box center [383, 547] width 50 height 15
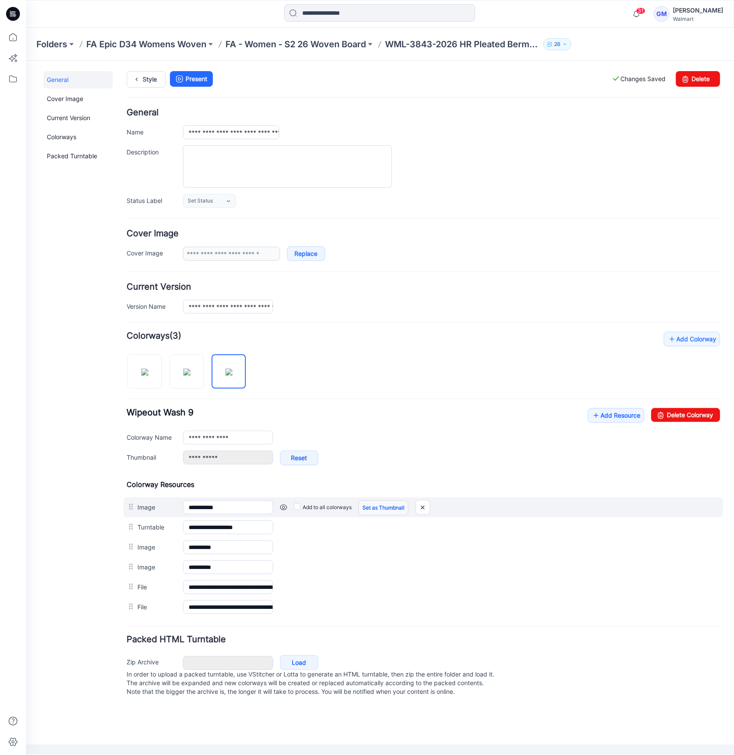
click at [382, 504] on link "Set as Thumbnail" at bounding box center [383, 507] width 50 height 15
type input "**********"
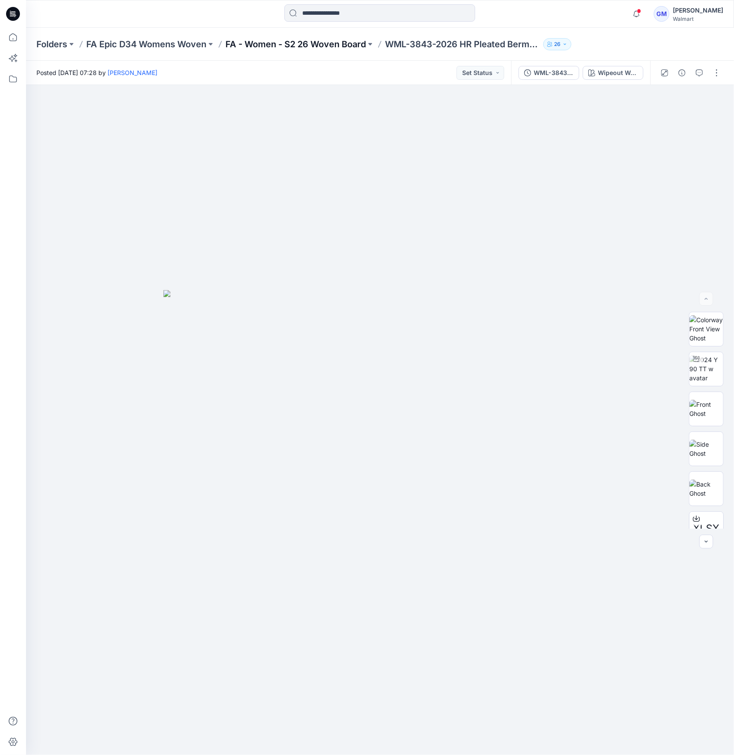
click at [316, 42] on p "FA - Women - S2 26 Woven Board" at bounding box center [295, 44] width 140 height 12
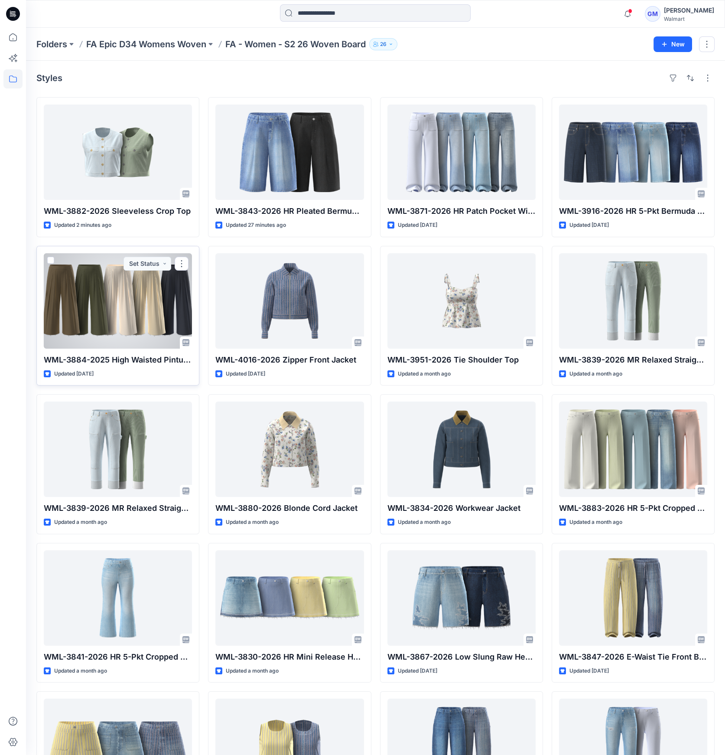
click at [143, 305] on div at bounding box center [118, 300] width 148 height 95
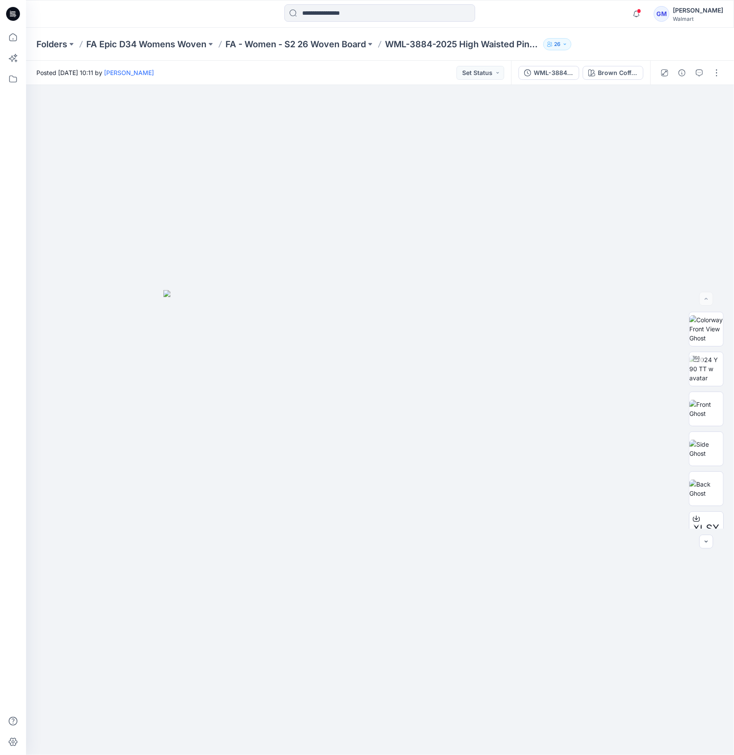
click at [628, 63] on div "WML-3884-2025_Rev2_High Waisted Pintuck Culottes_Full Colorway Brown Coffee" at bounding box center [580, 73] width 139 height 24
click at [627, 73] on div "Brown Coffee" at bounding box center [618, 73] width 40 height 10
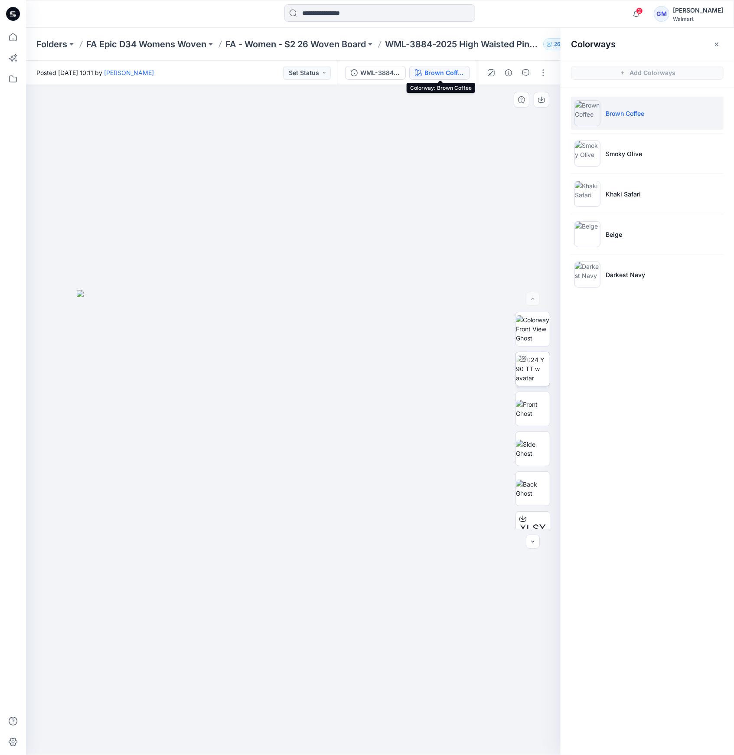
click at [544, 362] on img at bounding box center [533, 368] width 34 height 27
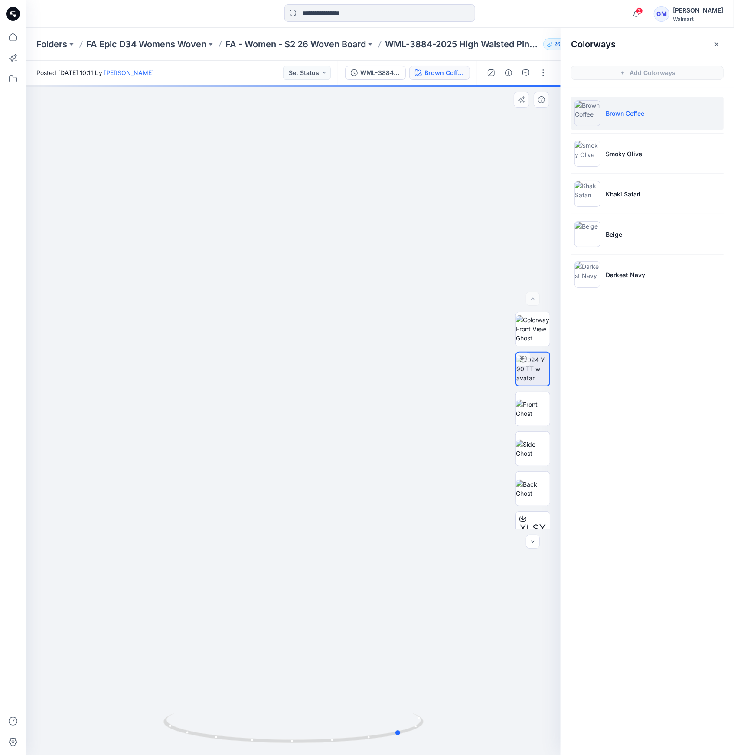
drag, startPoint x: 292, startPoint y: 740, endPoint x: 159, endPoint y: 717, distance: 135.0
click at [140, 728] on div at bounding box center [293, 420] width 534 height 670
click at [336, 40] on p "FA - Women - S2 26 Woven Board" at bounding box center [295, 44] width 140 height 12
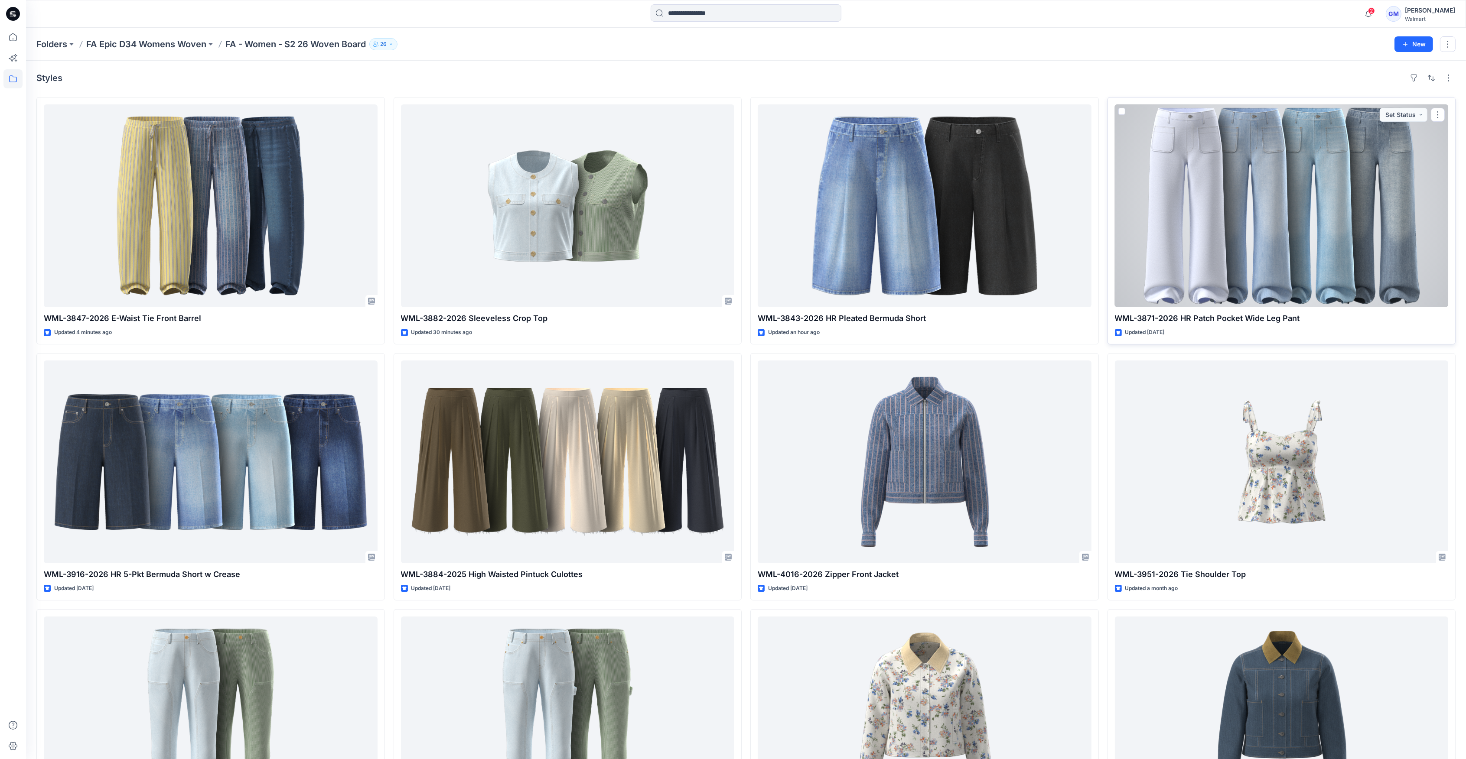
click at [733, 272] on div at bounding box center [1282, 205] width 334 height 203
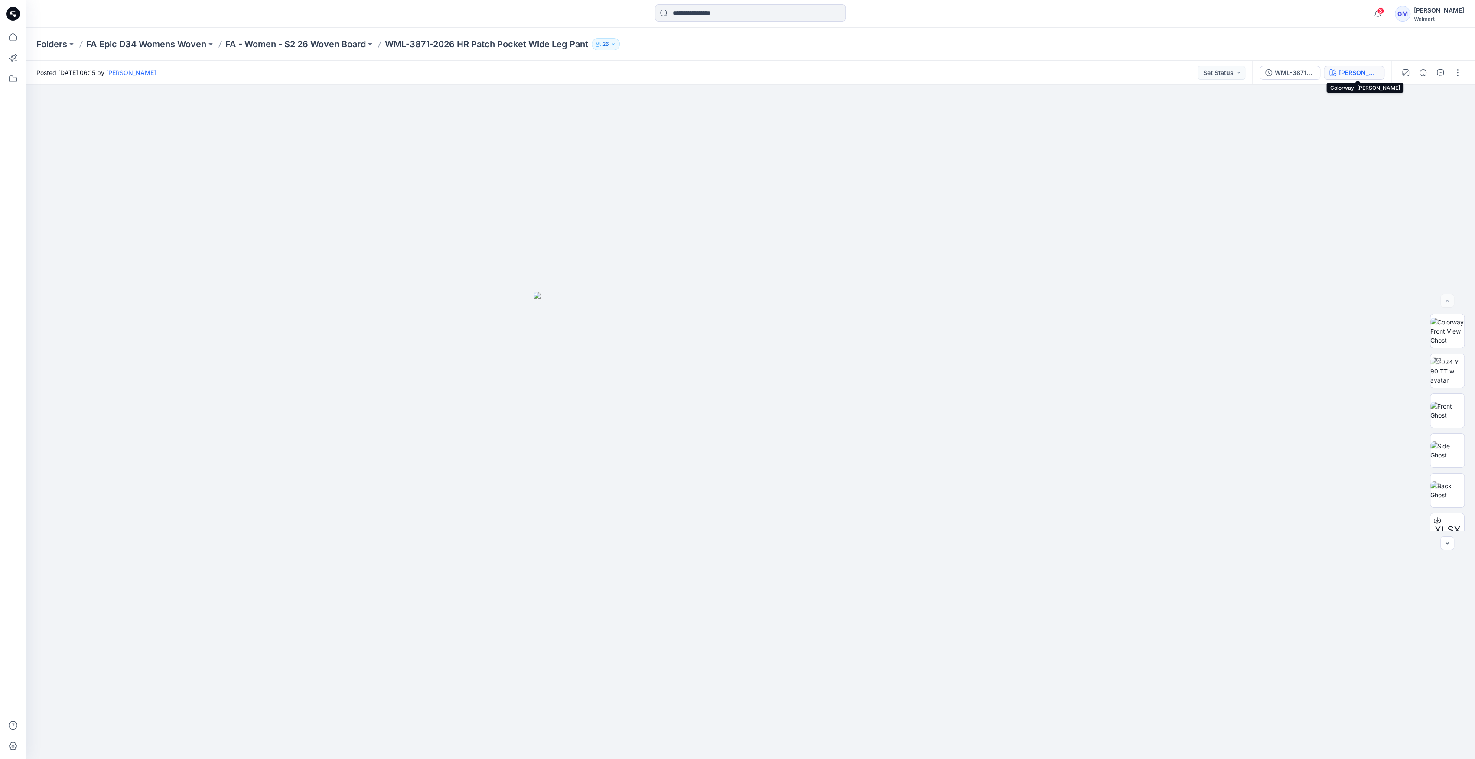
click at [733, 72] on button "Vivid White" at bounding box center [1354, 73] width 61 height 14
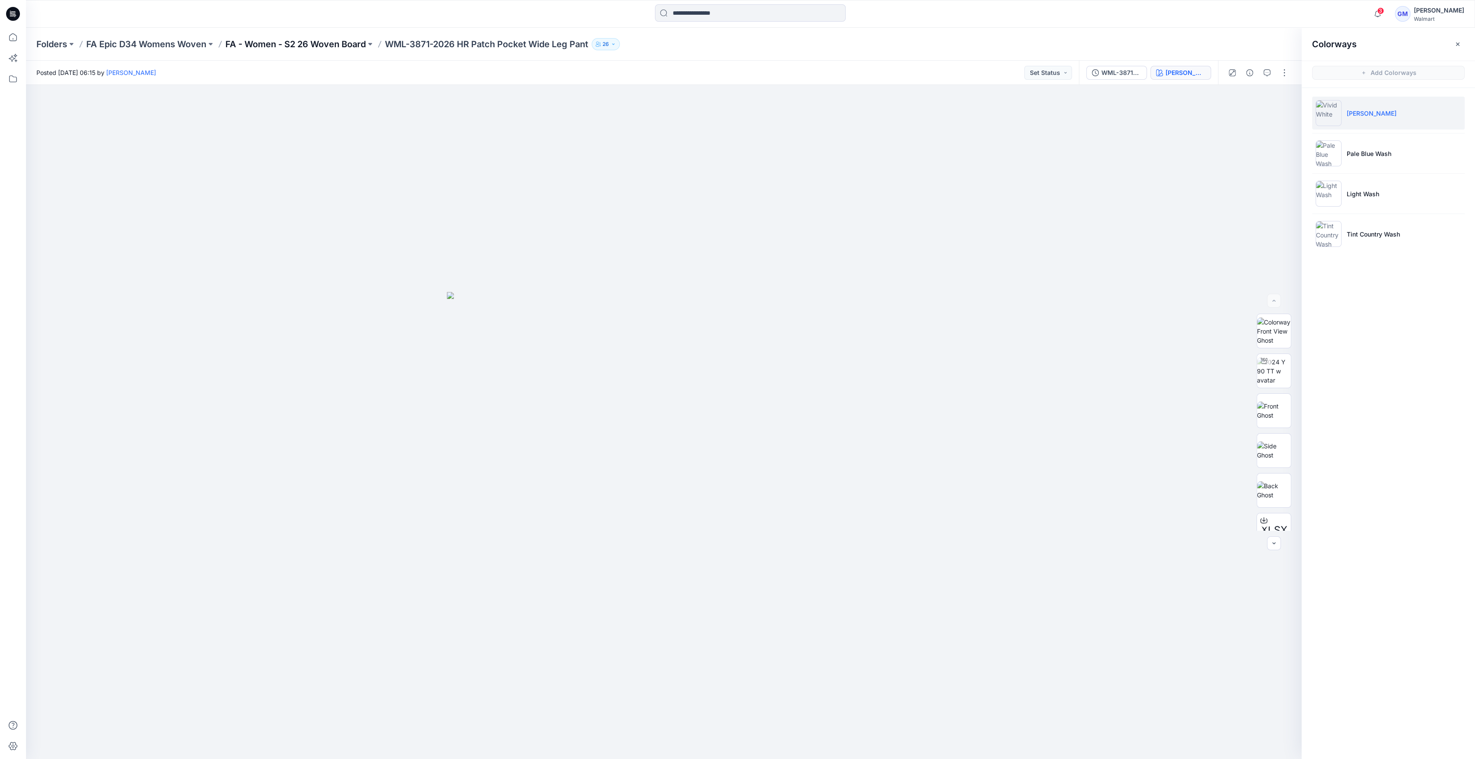
click at [343, 42] on p "FA - Women - S2 26 Woven Board" at bounding box center [295, 44] width 140 height 12
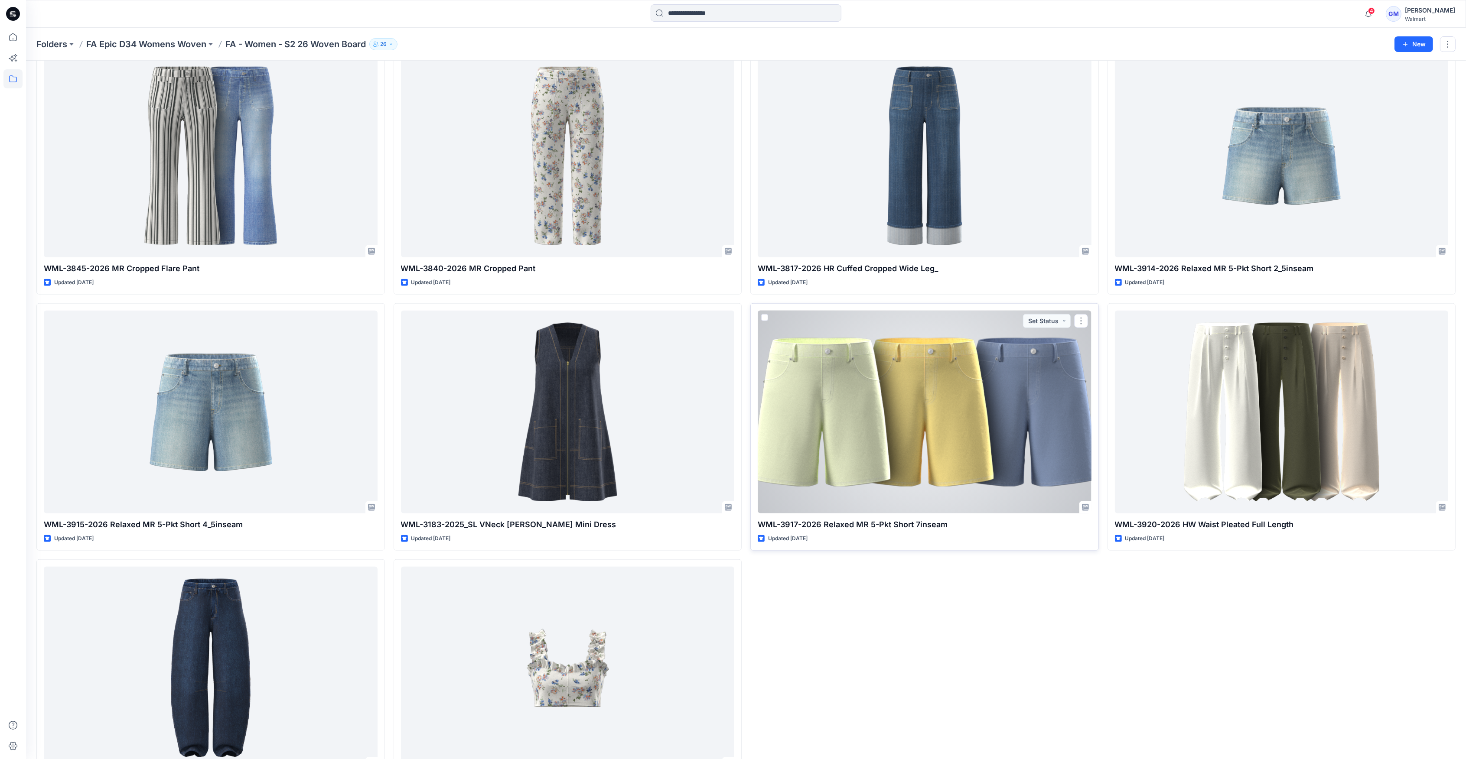
scroll to position [1586, 0]
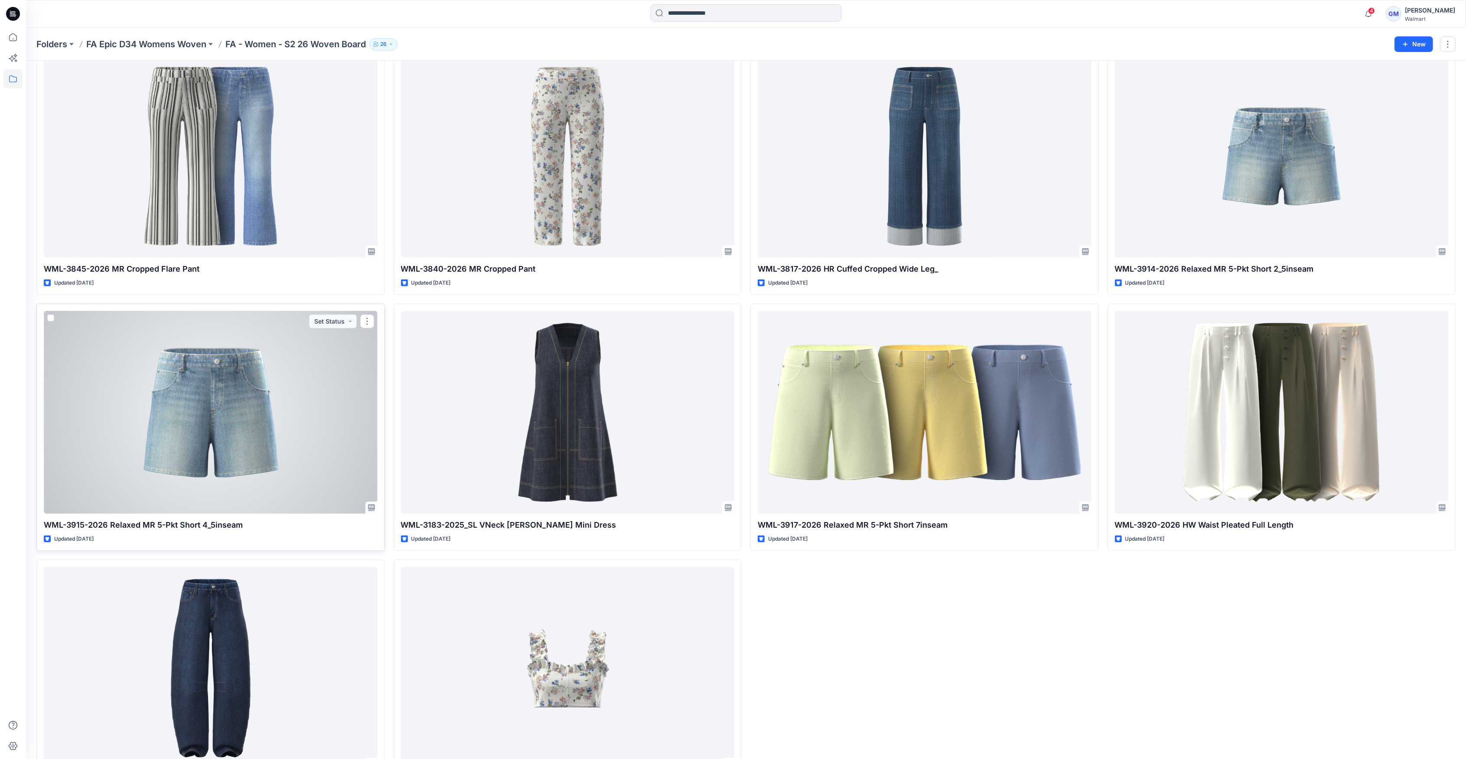
click at [290, 381] on div at bounding box center [211, 412] width 334 height 203
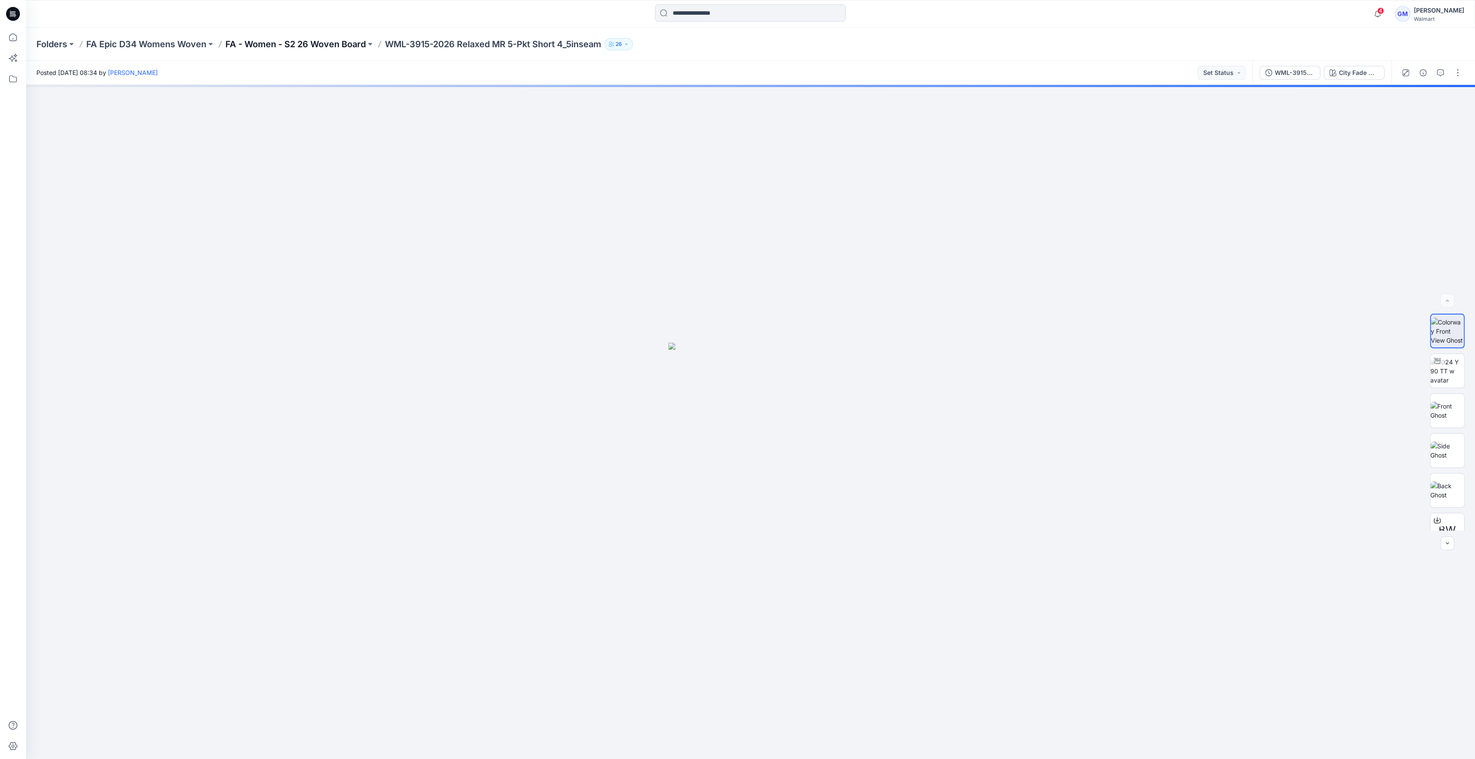
click at [317, 42] on p "FA - Women - S2 26 Woven Board" at bounding box center [295, 44] width 140 height 12
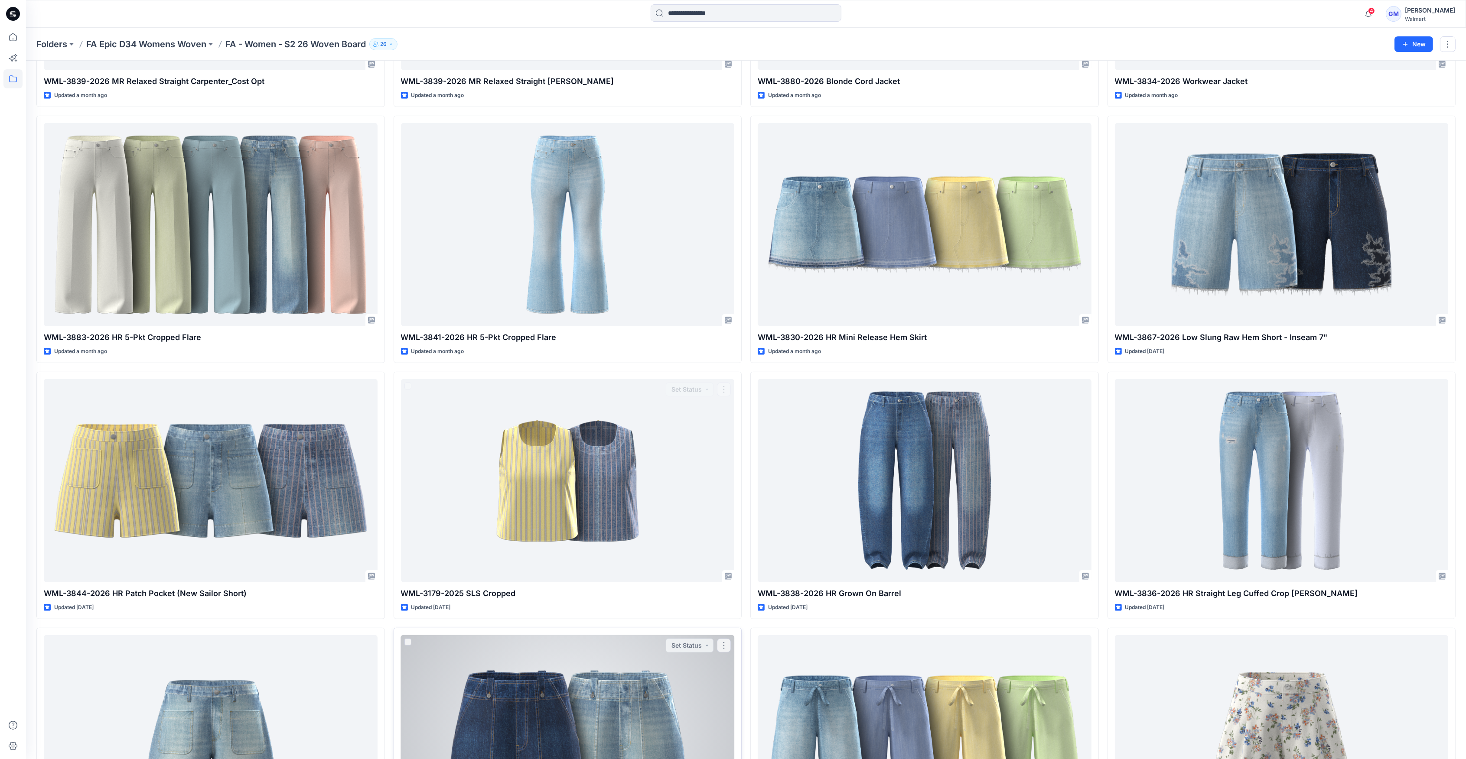
scroll to position [1040, 0]
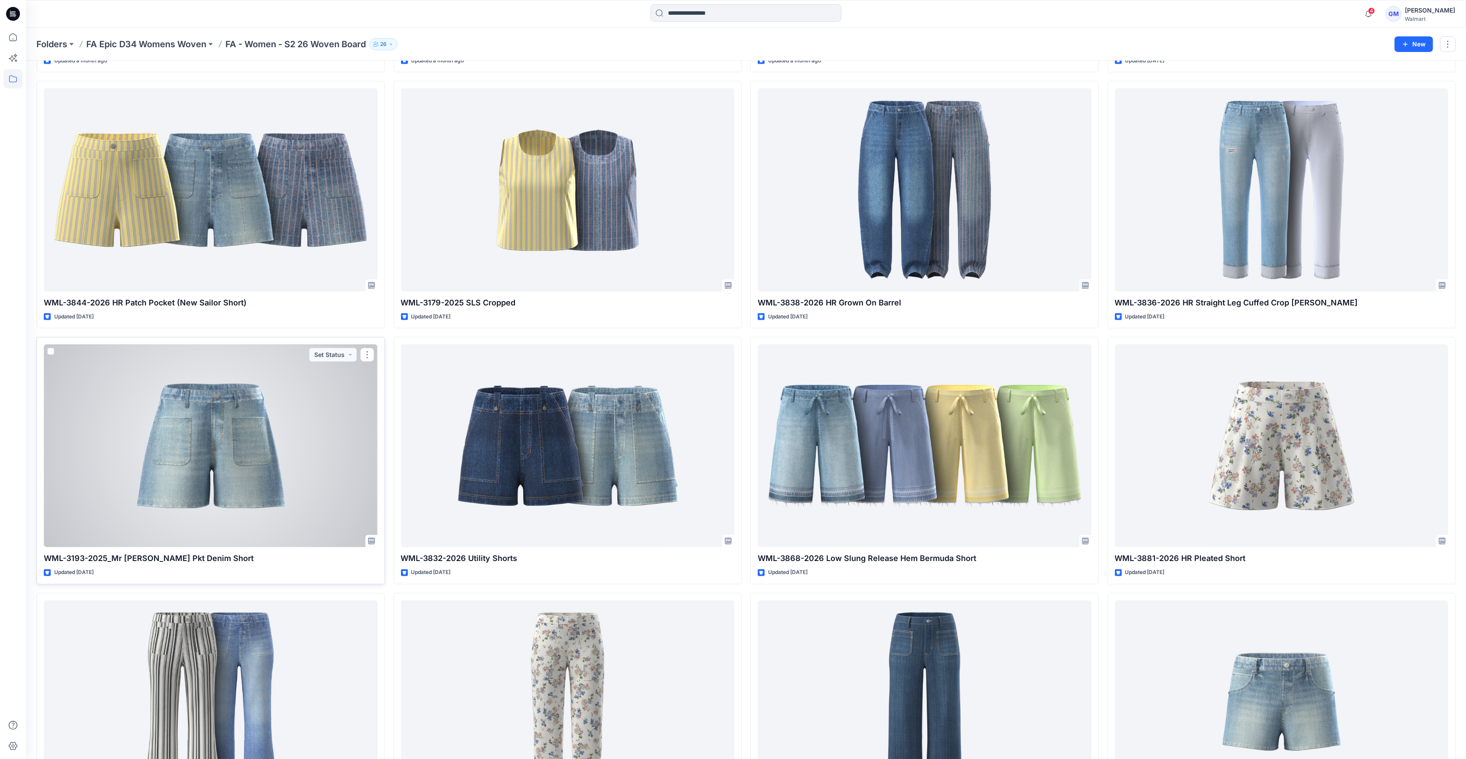
click at [268, 443] on div at bounding box center [211, 446] width 334 height 203
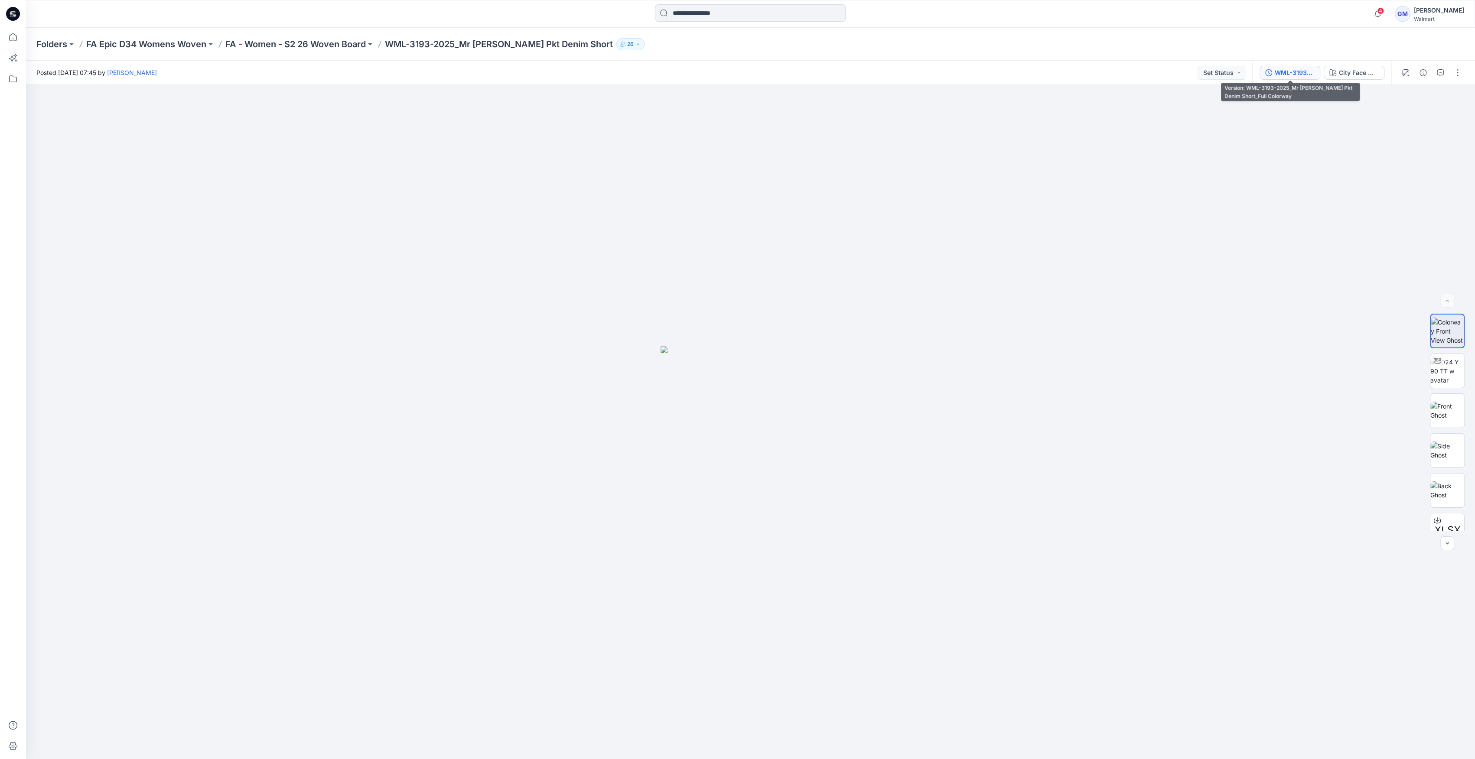
click at [733, 78] on button "WML-3193-2025_Mr Patch Pkt Denim Short_Full Colorway" at bounding box center [1290, 73] width 61 height 14
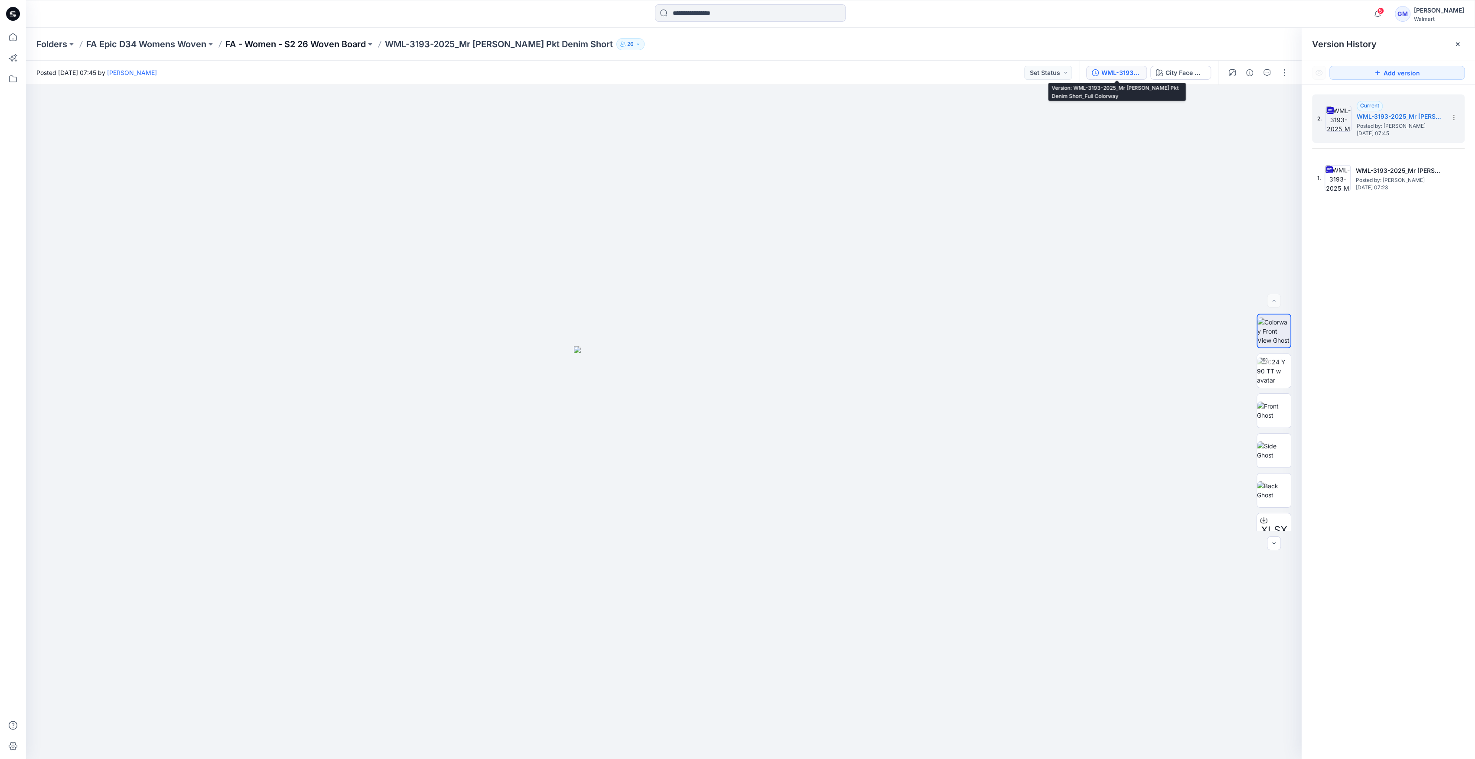
click at [319, 44] on p "FA - Women - S2 26 Woven Board" at bounding box center [295, 44] width 140 height 12
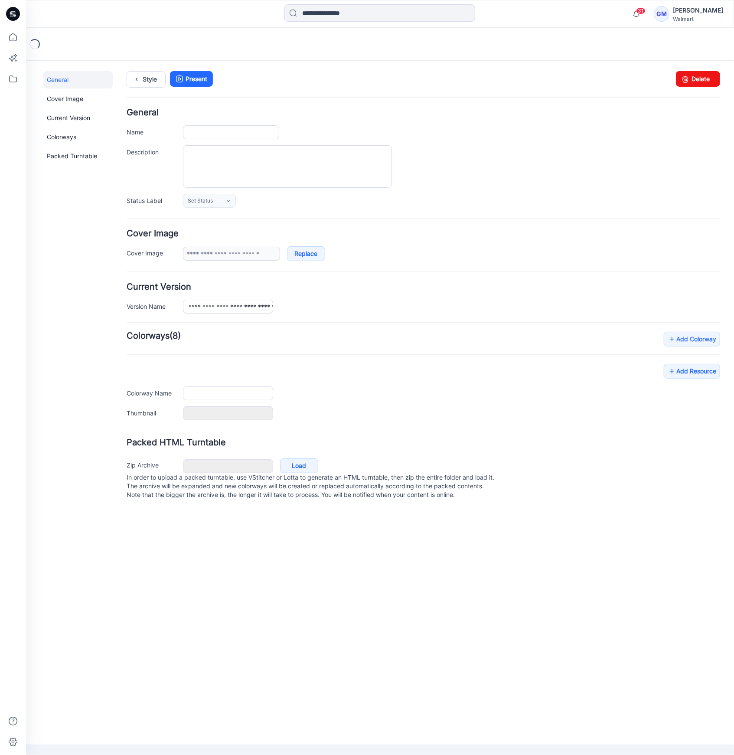
type input "**********"
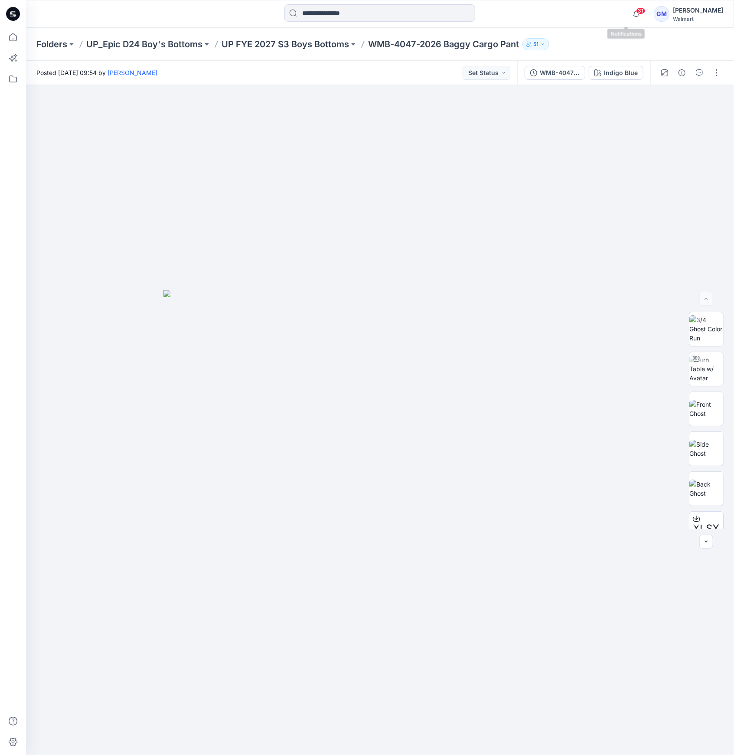
click at [636, 12] on span "31" at bounding box center [641, 10] width 10 height 7
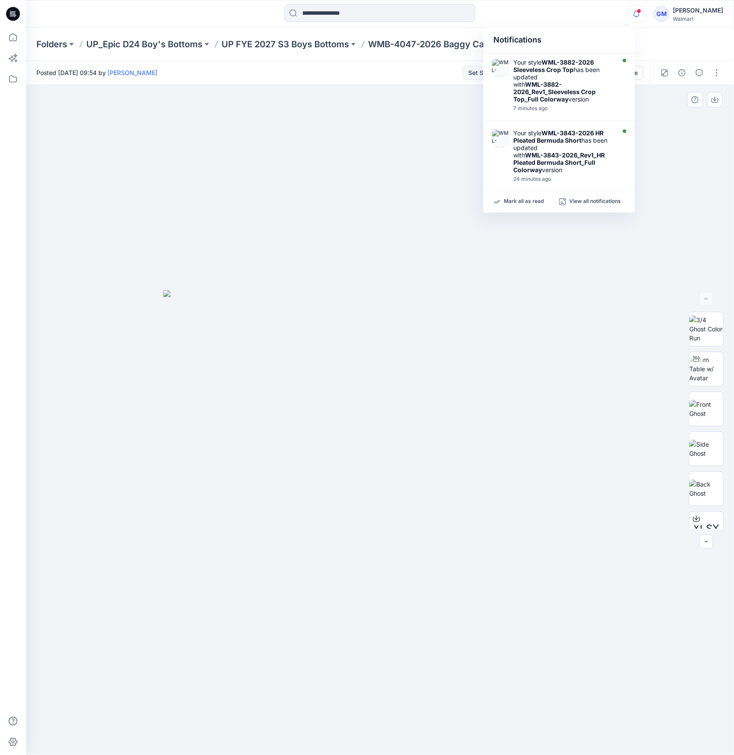
click at [404, 191] on div at bounding box center [380, 420] width 708 height 670
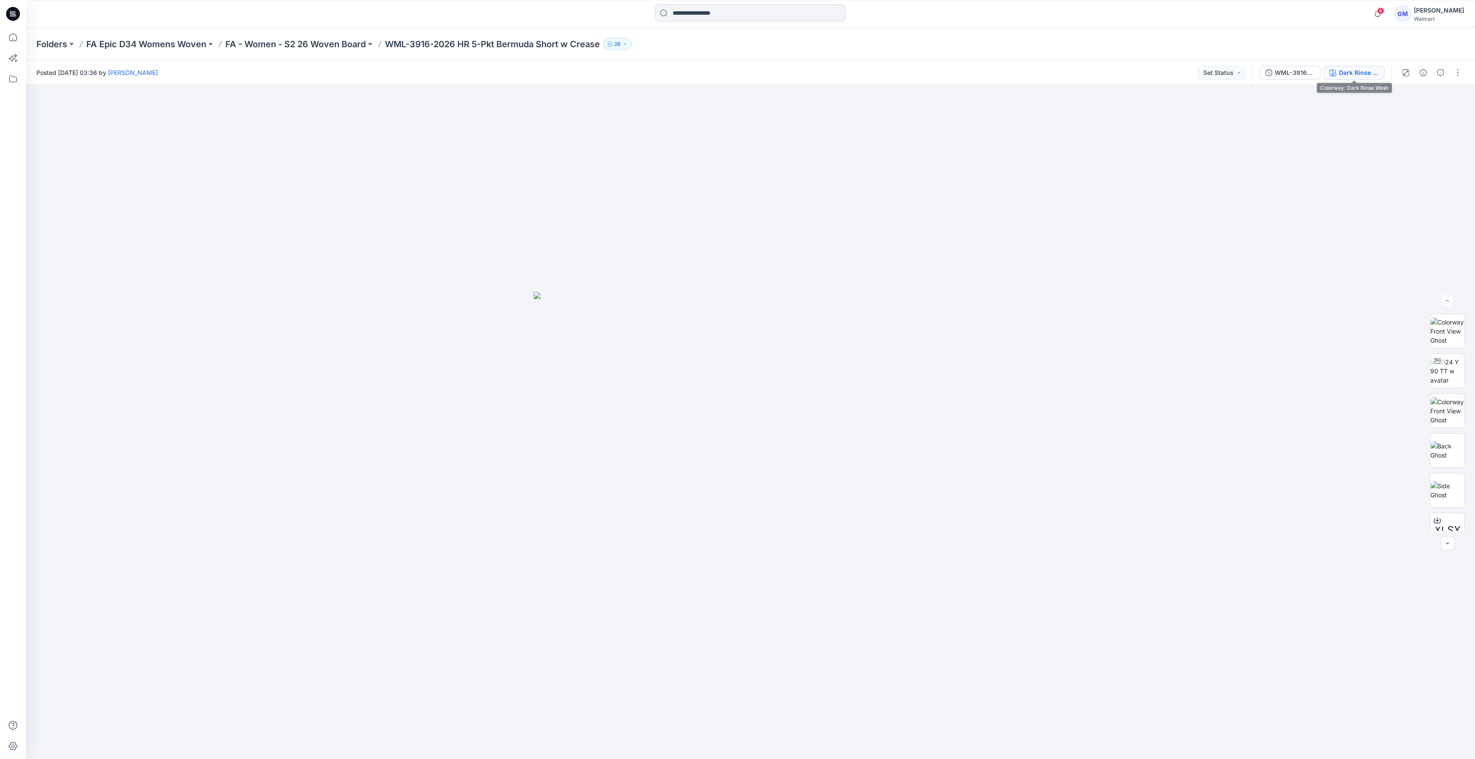
click at [1353, 68] on div "Dark Rinse Wash" at bounding box center [1359, 73] width 40 height 10
click at [1352, 66] on button "[PERSON_NAME]" at bounding box center [1354, 73] width 61 height 14
click at [1353, 69] on div "Light Wash" at bounding box center [1362, 73] width 33 height 10
click at [1352, 72] on div "G2847B Stripe" at bounding box center [1359, 73] width 40 height 10
click at [1334, 71] on icon "button" at bounding box center [1332, 72] width 7 height 7
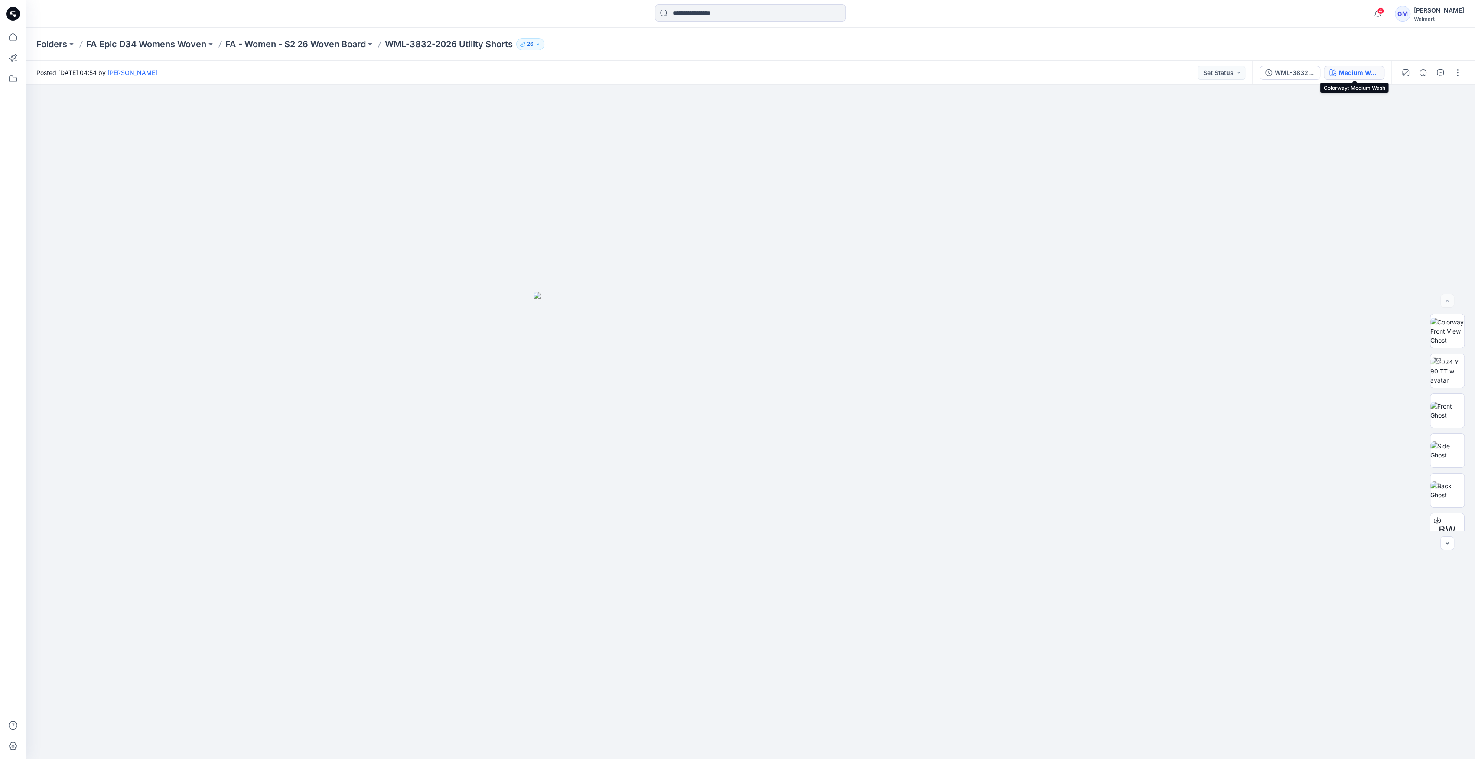
click at [1355, 74] on div "Medium Wash" at bounding box center [1359, 73] width 40 height 10
click at [1373, 72] on div "Indigo" at bounding box center [1369, 73] width 19 height 10
click at [1366, 62] on div "WML-3914-2026 Relaxed MR 5-Pkt Short 2_5inch_Full Colorway City Fade Wash" at bounding box center [1321, 73] width 139 height 24
click at [1366, 66] on button "City Fade Wash" at bounding box center [1354, 73] width 61 height 14
drag, startPoint x: 1388, startPoint y: 68, endPoint x: 1371, endPoint y: 69, distance: 17.8
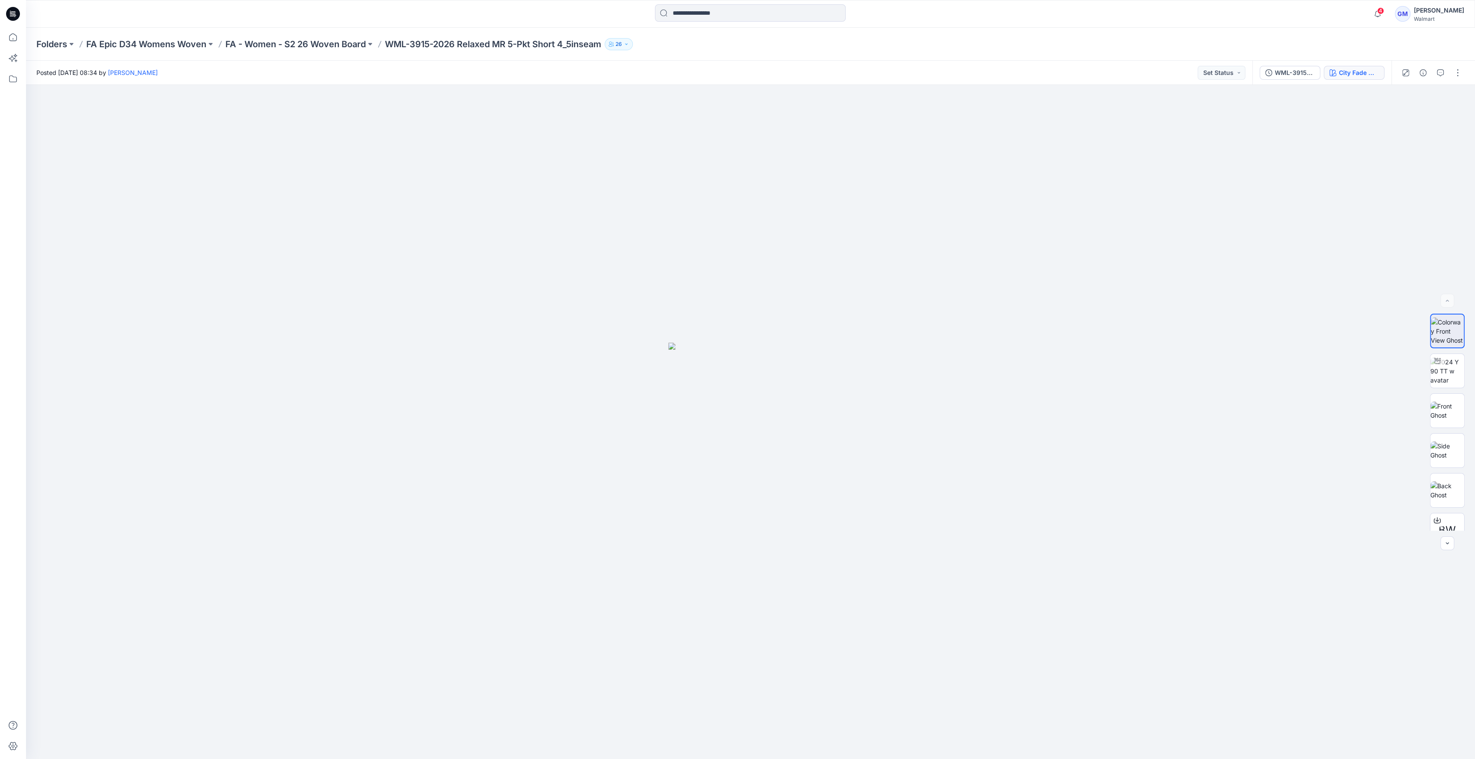
click at [1388, 69] on div "WML-3915-2026 Relaxed MR 5-Pkt Short 4_5inseam_Full Colorway City Fade Wash" at bounding box center [1321, 73] width 139 height 24
click at [1370, 69] on div "City Fade Wash" at bounding box center [1359, 73] width 40 height 10
